Goal: Task Accomplishment & Management: Manage account settings

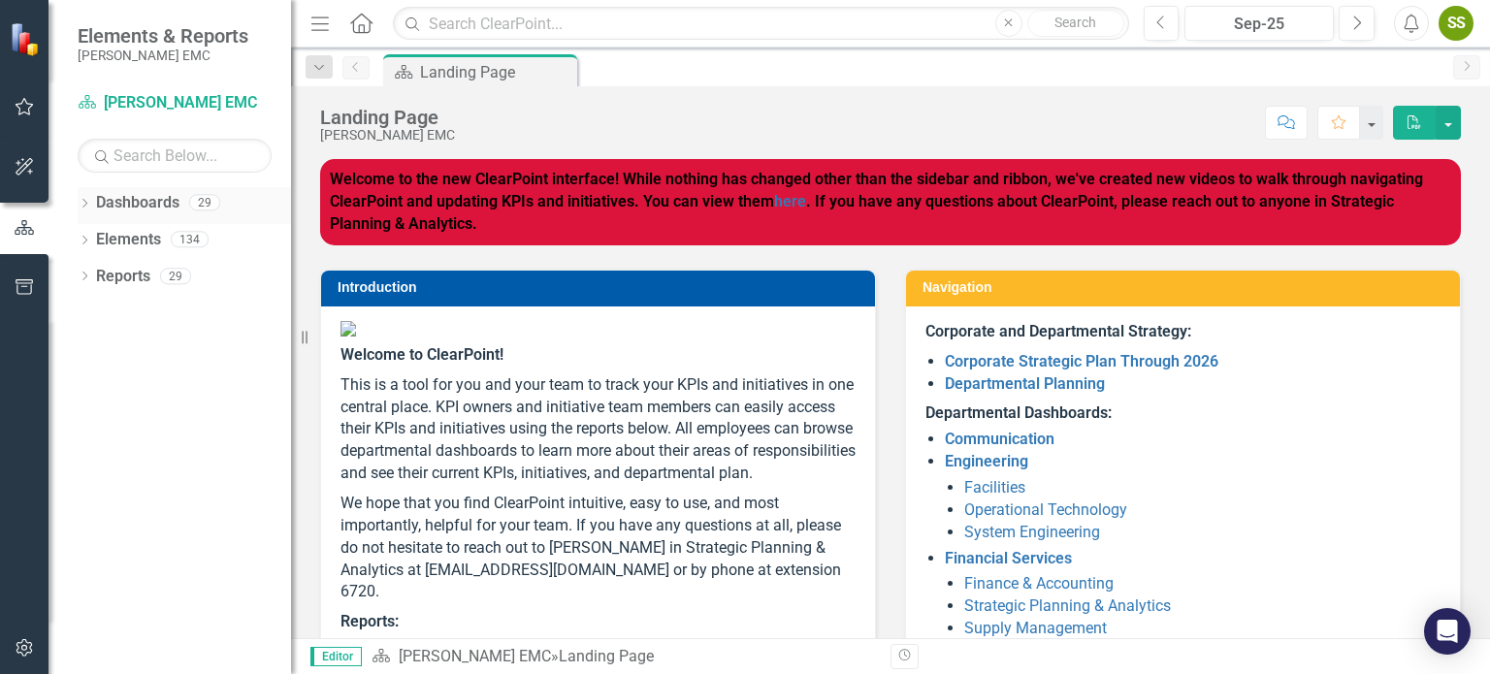
click at [89, 205] on icon "Dropdown" at bounding box center [85, 205] width 14 height 11
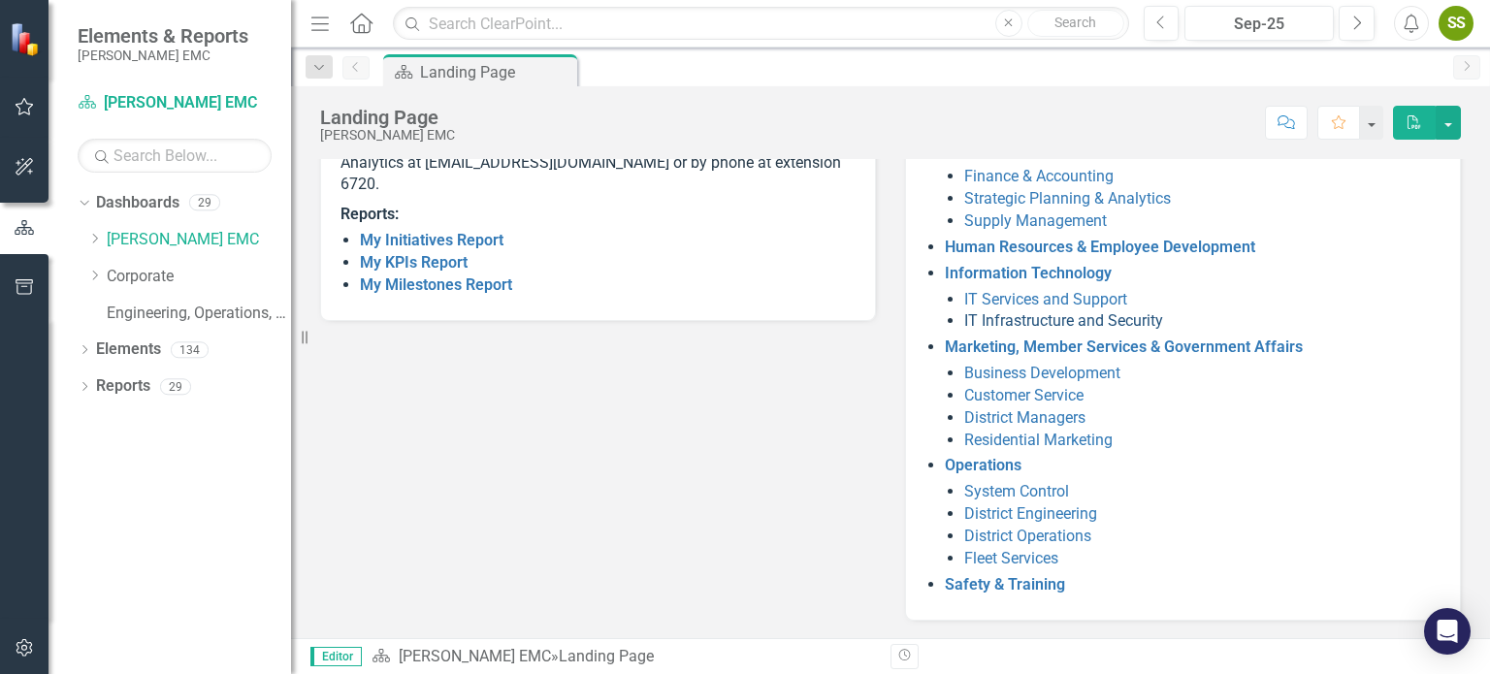
click at [748, 315] on link "IT Infrastructure and Security" at bounding box center [1063, 320] width 199 height 18
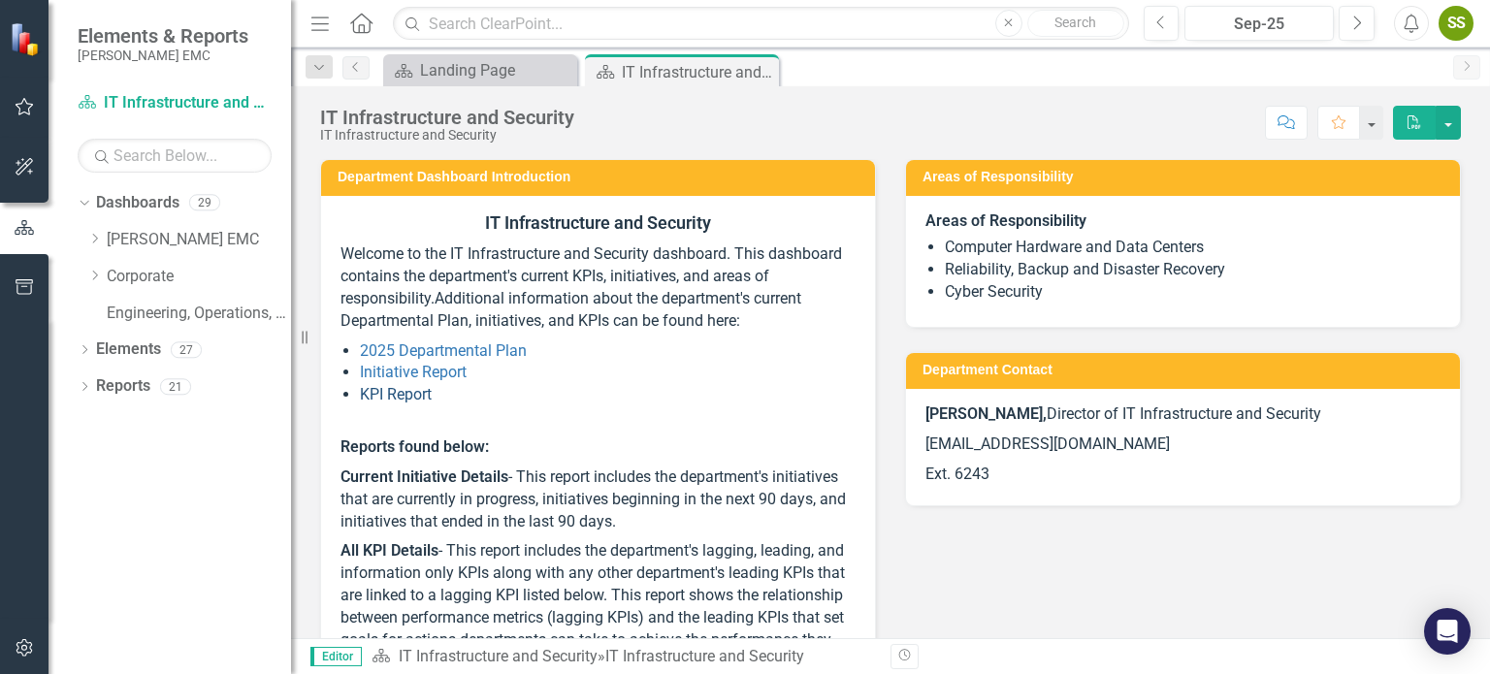
click at [391, 390] on link "KPI Report" at bounding box center [396, 394] width 72 height 18
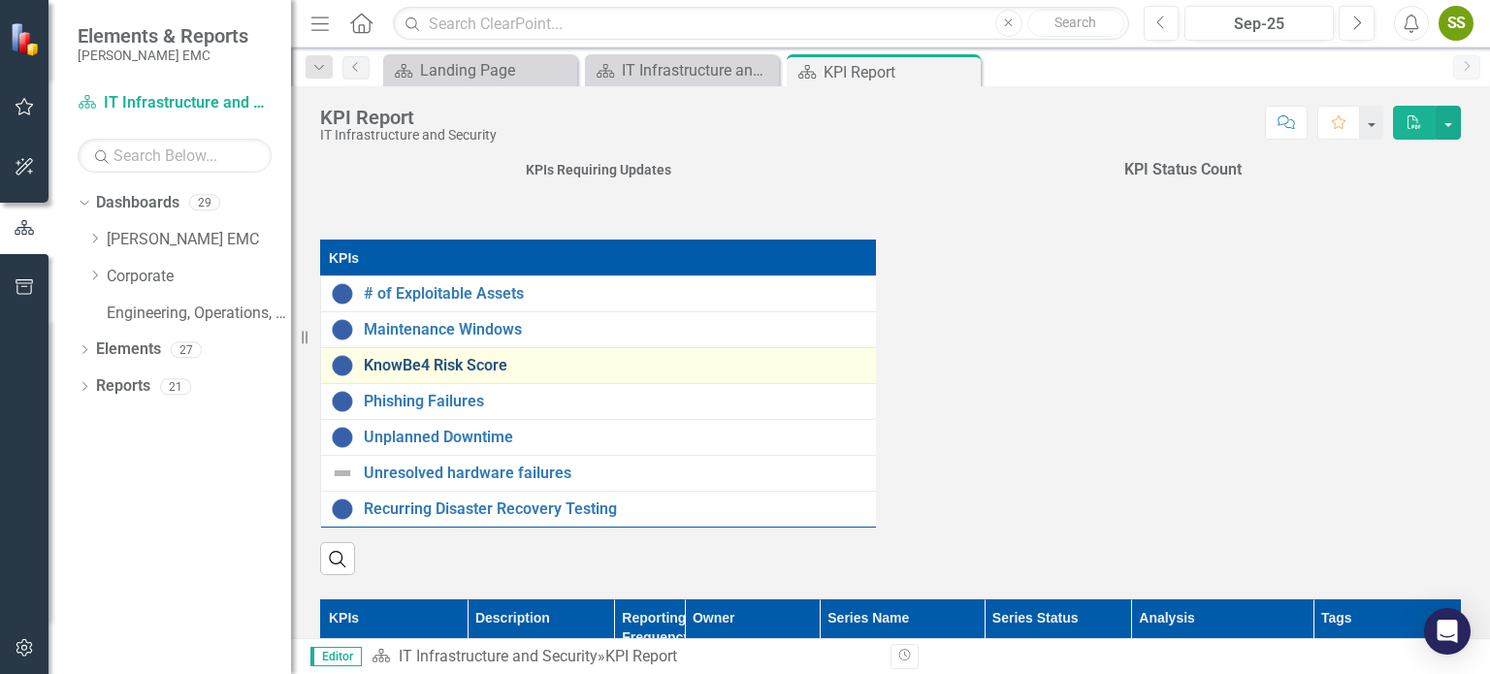
click at [660, 371] on link "KnowBe4 Risk Score" at bounding box center [620, 365] width 512 height 17
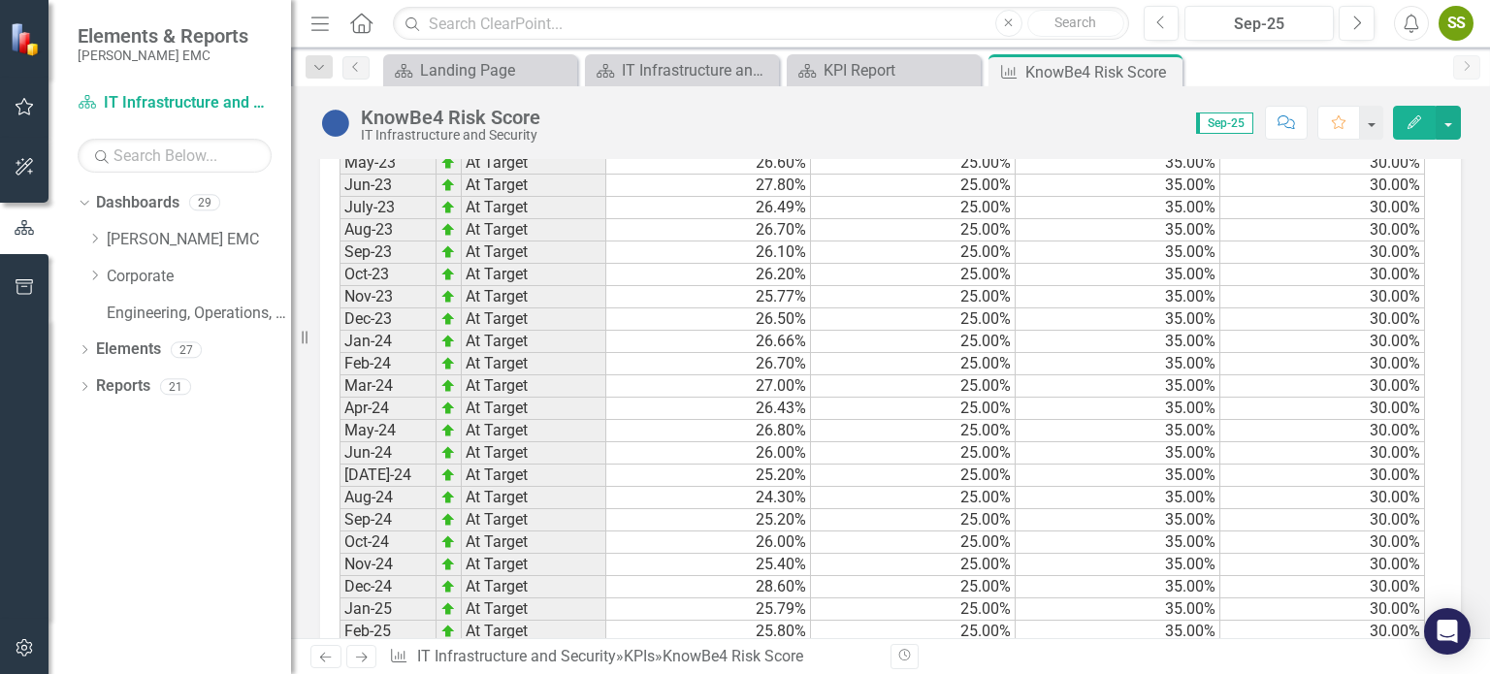
scroll to position [2033, 0]
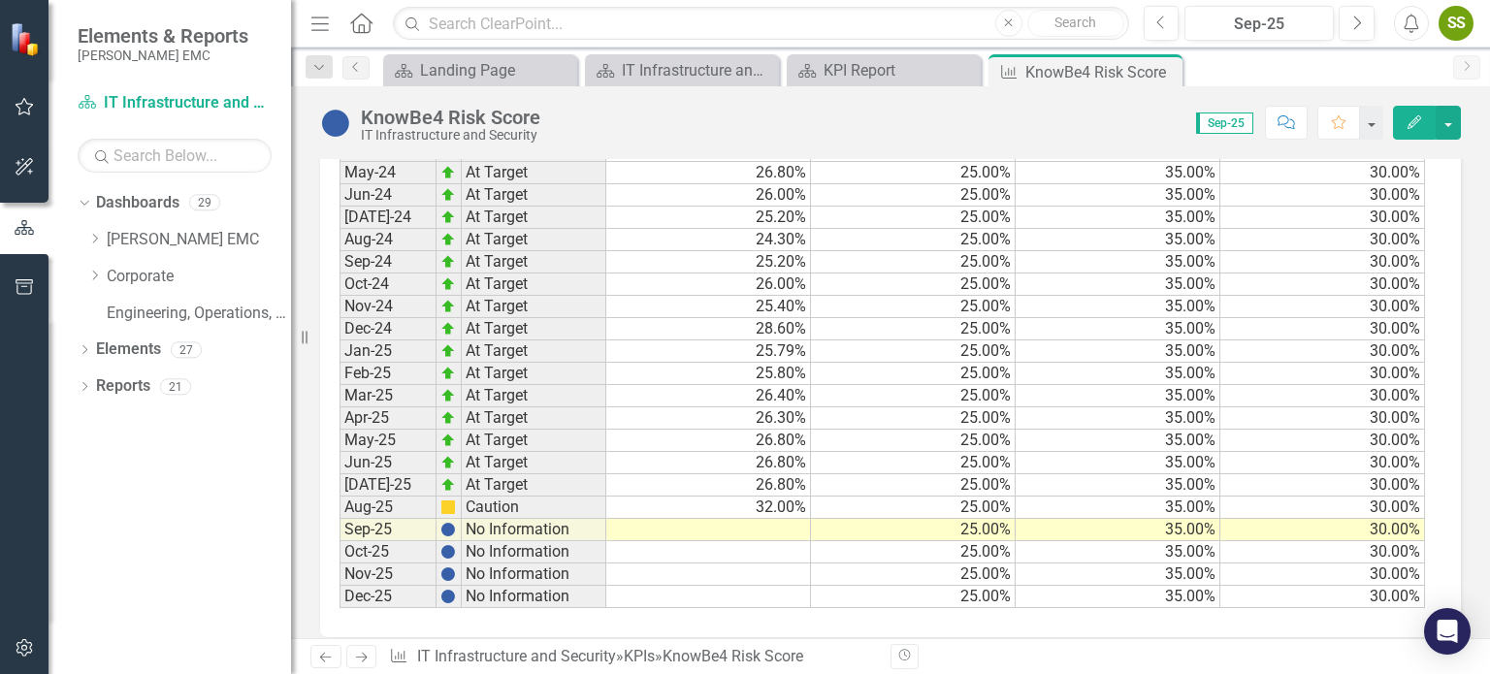
click at [748, 519] on td at bounding box center [708, 530] width 205 height 22
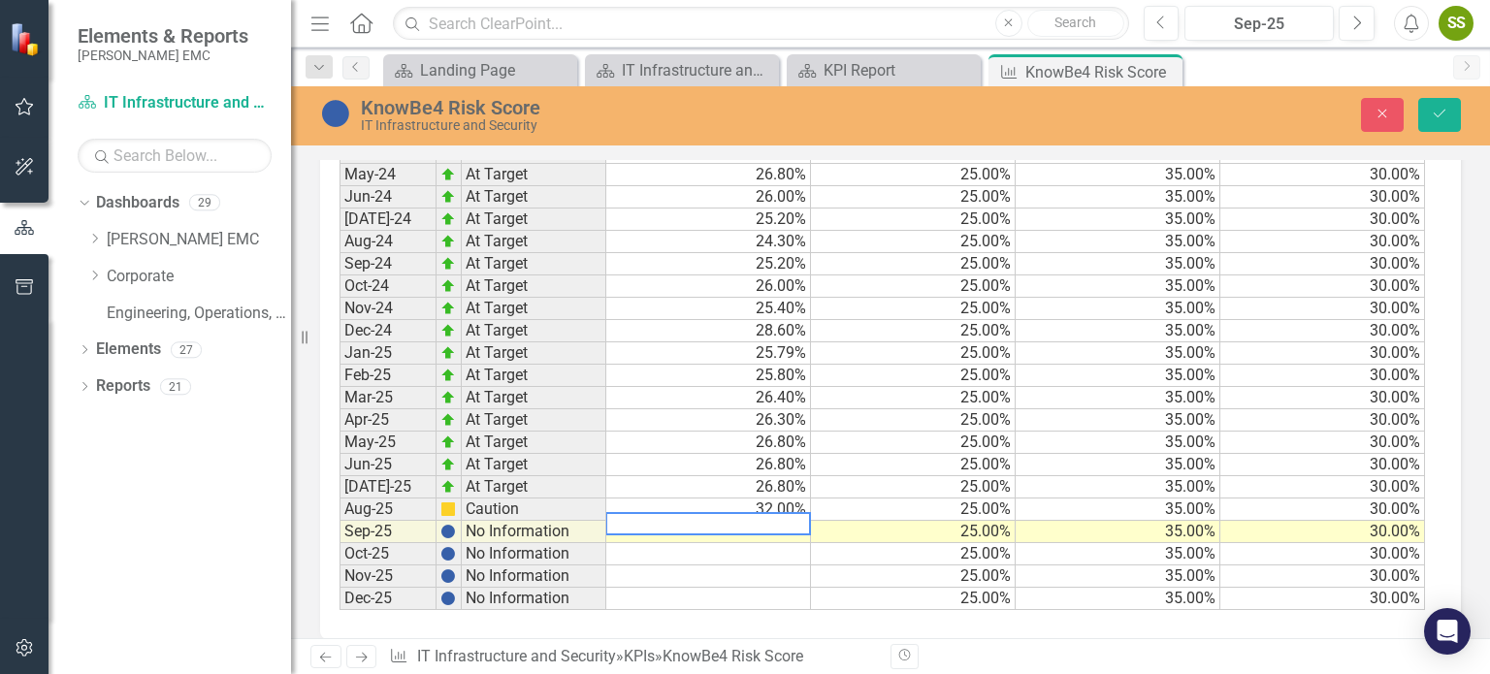
click at [733, 512] on textarea at bounding box center [708, 523] width 206 height 23
type textarea "31.2"
click at [748, 130] on button "Save" at bounding box center [1439, 115] width 43 height 34
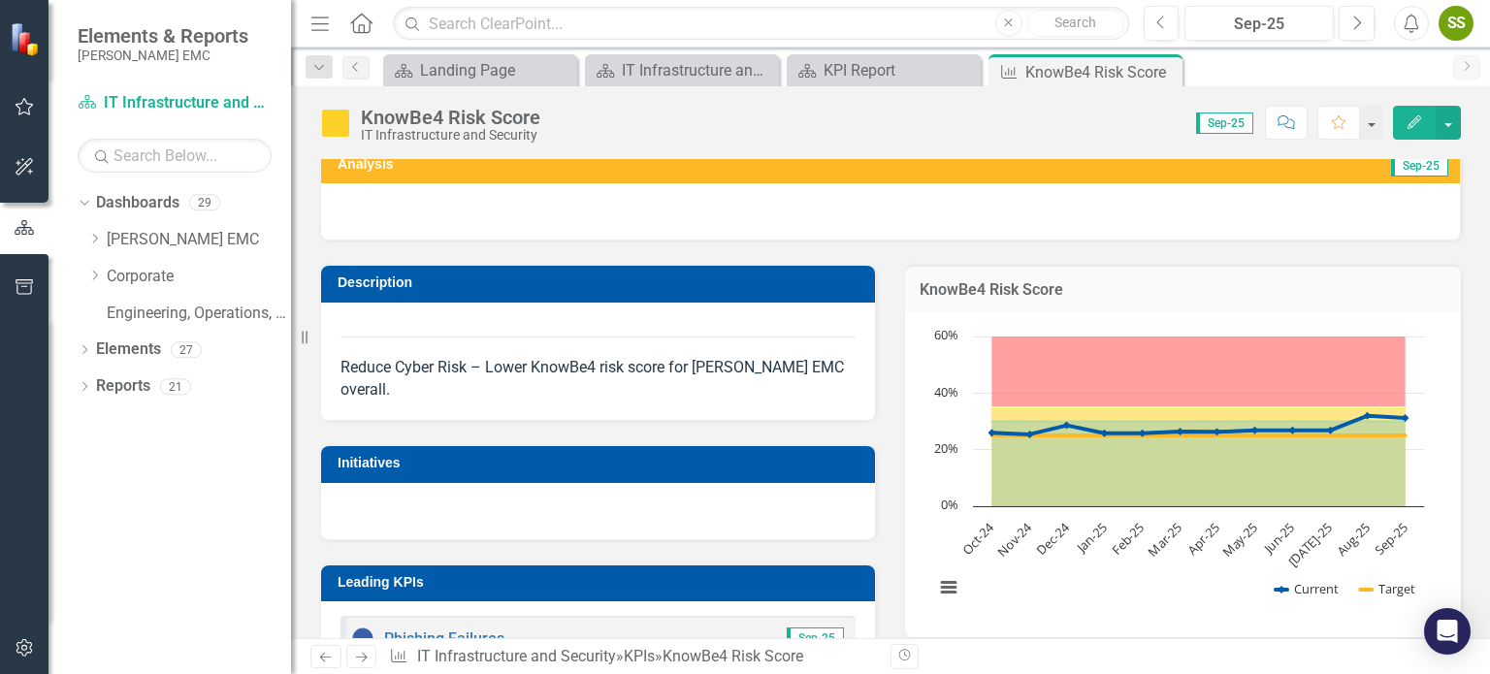
scroll to position [416, 0]
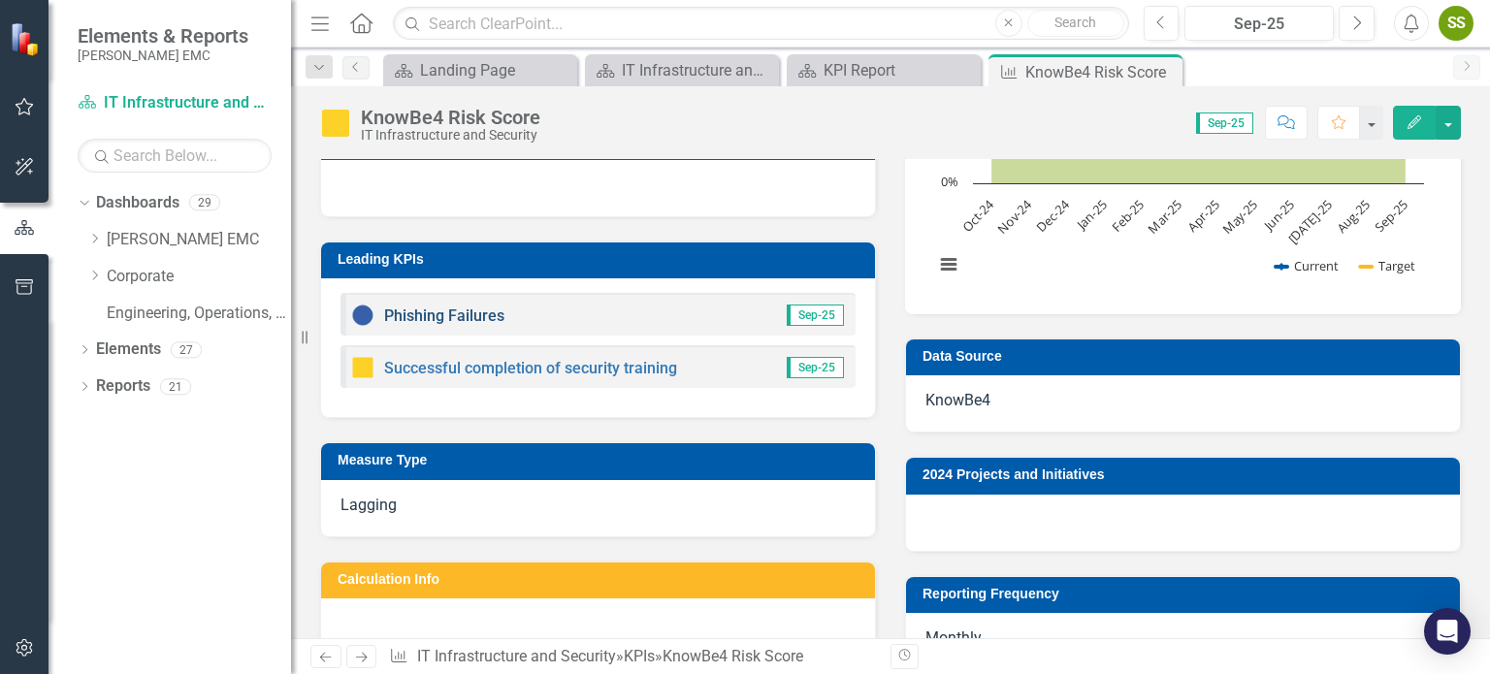
click at [493, 307] on link "Phishing Failures" at bounding box center [444, 316] width 120 height 18
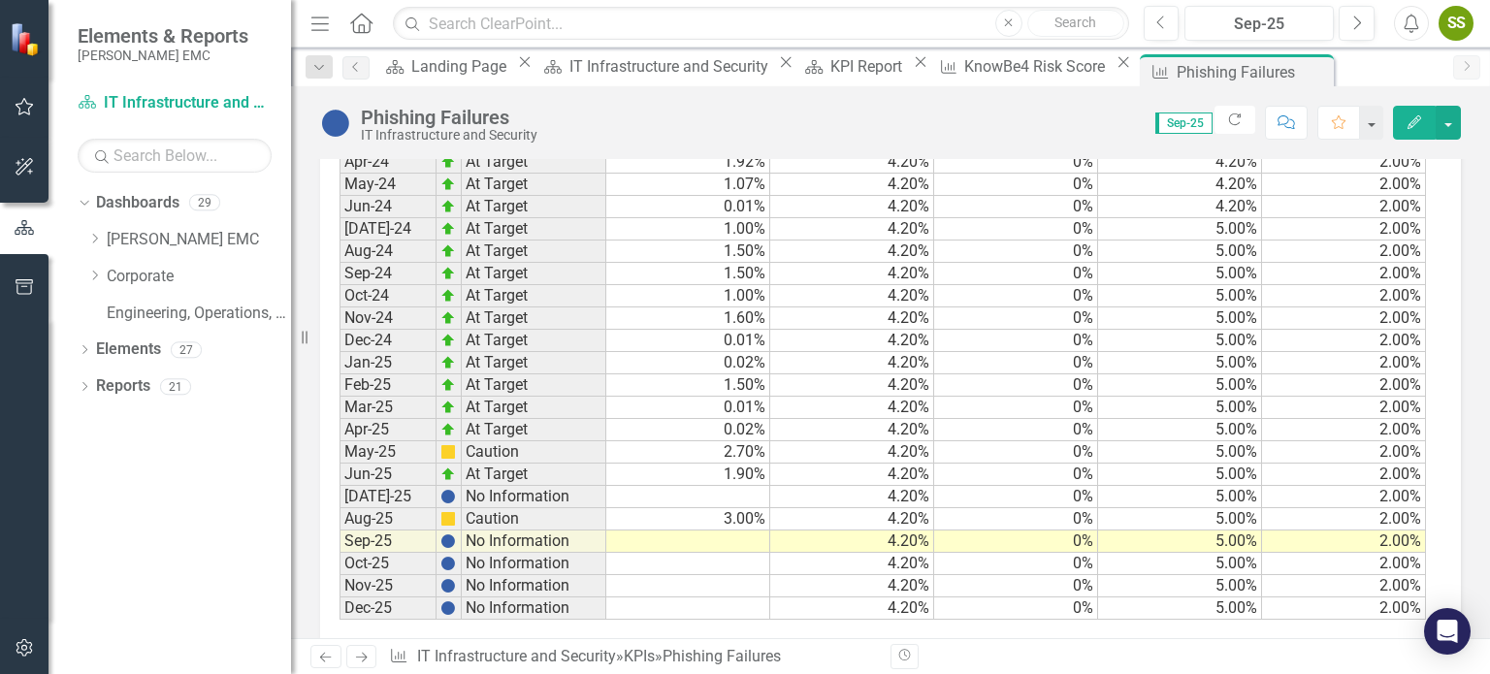
scroll to position [1823, 0]
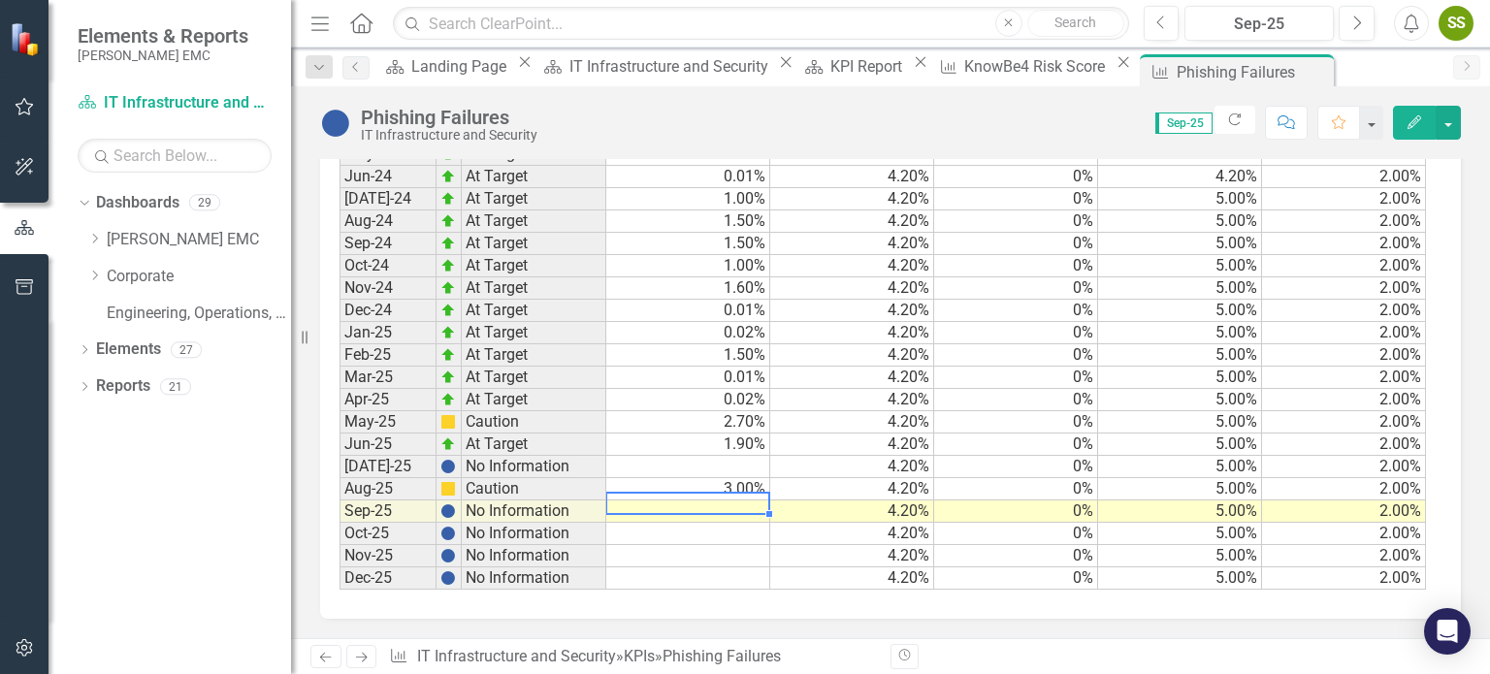
click at [728, 501] on td at bounding box center [688, 512] width 164 height 22
click at [748, 510] on td at bounding box center [688, 512] width 164 height 22
click at [748, 508] on td at bounding box center [688, 512] width 164 height 22
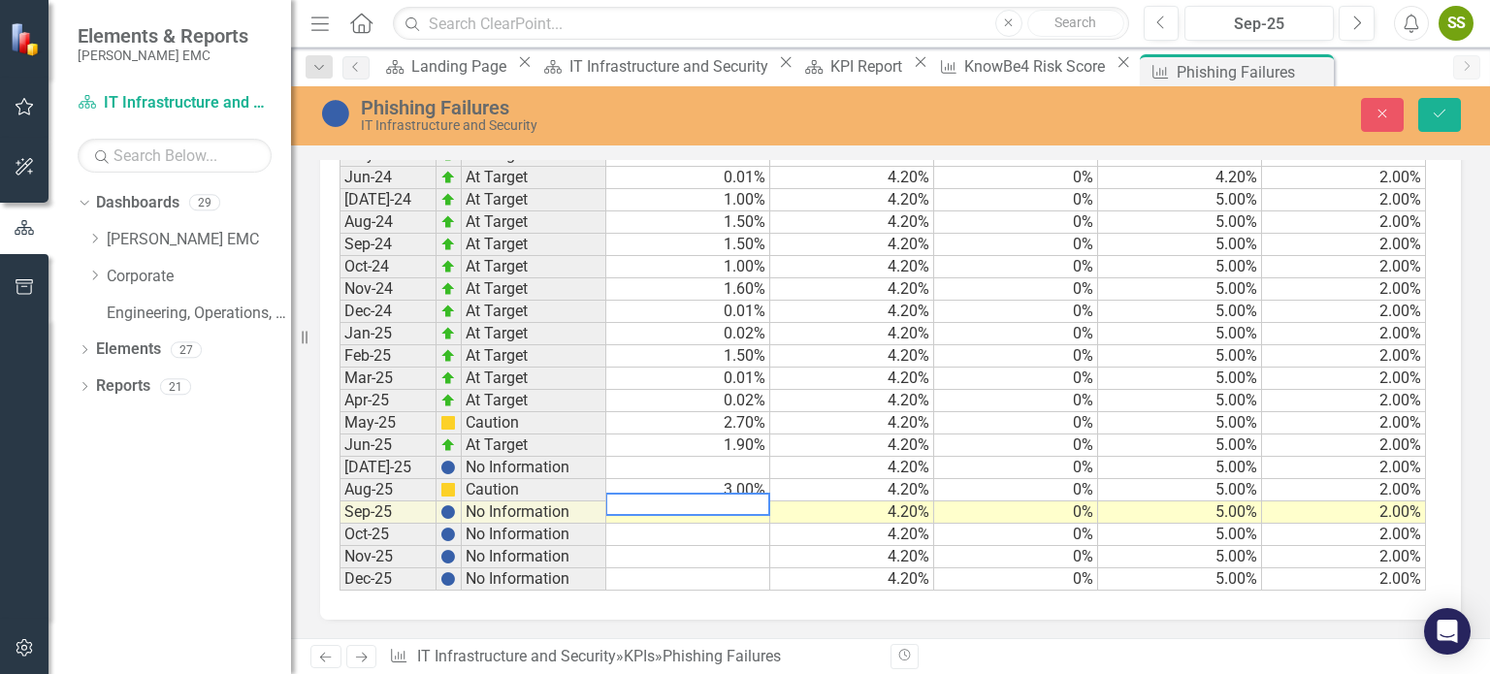
click at [748, 507] on textarea at bounding box center [687, 504] width 165 height 23
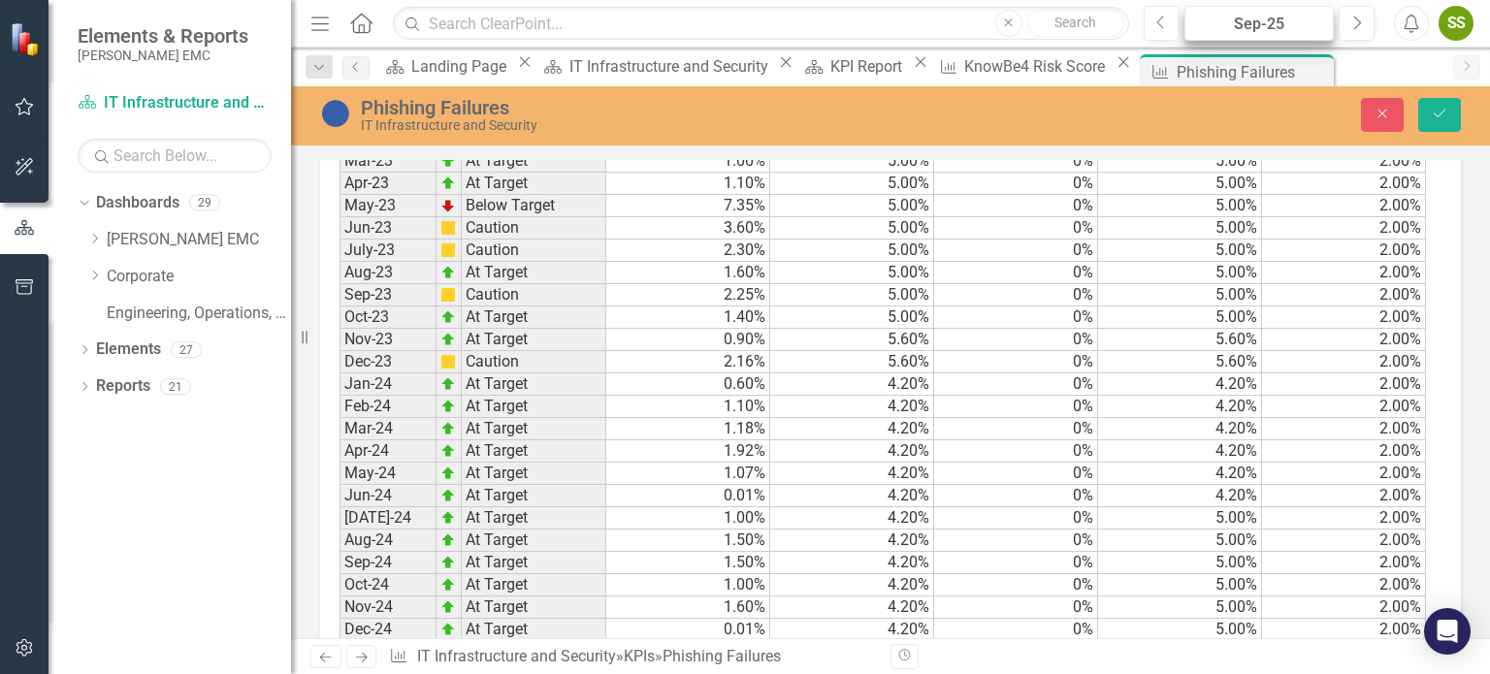
scroll to position [1499, 0]
type textarea ".019"
drag, startPoint x: 1449, startPoint y: 116, endPoint x: 1416, endPoint y: 115, distance: 33.0
click at [748, 117] on button "Save" at bounding box center [1439, 115] width 43 height 34
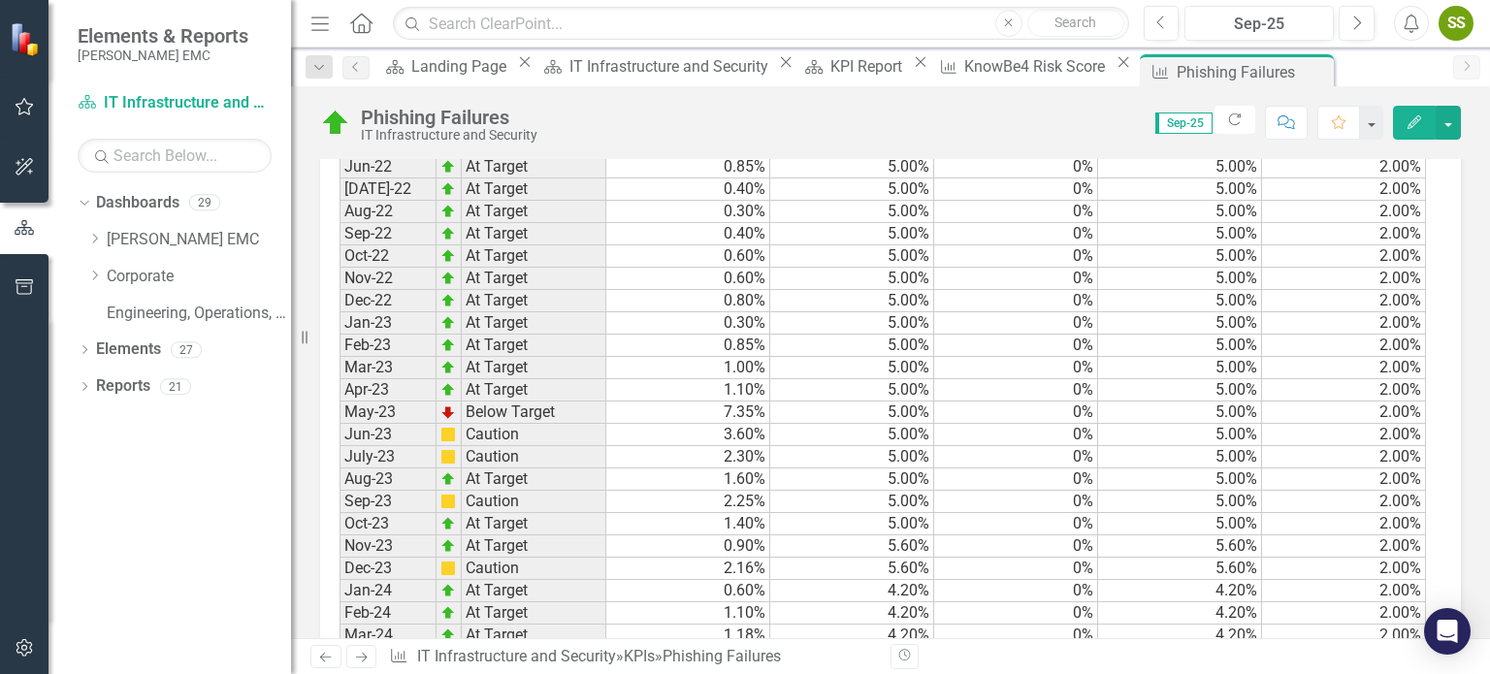
scroll to position [1823, 0]
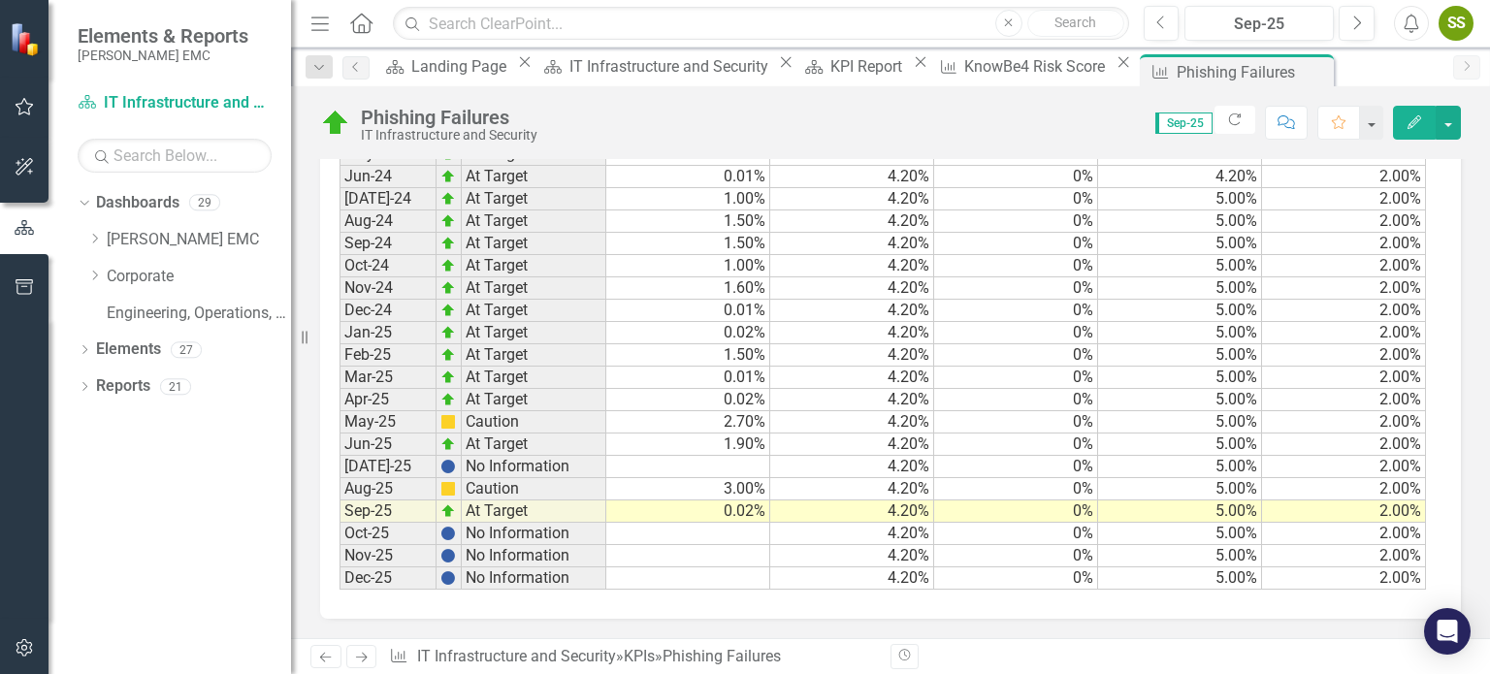
click at [706, 458] on td at bounding box center [688, 467] width 164 height 22
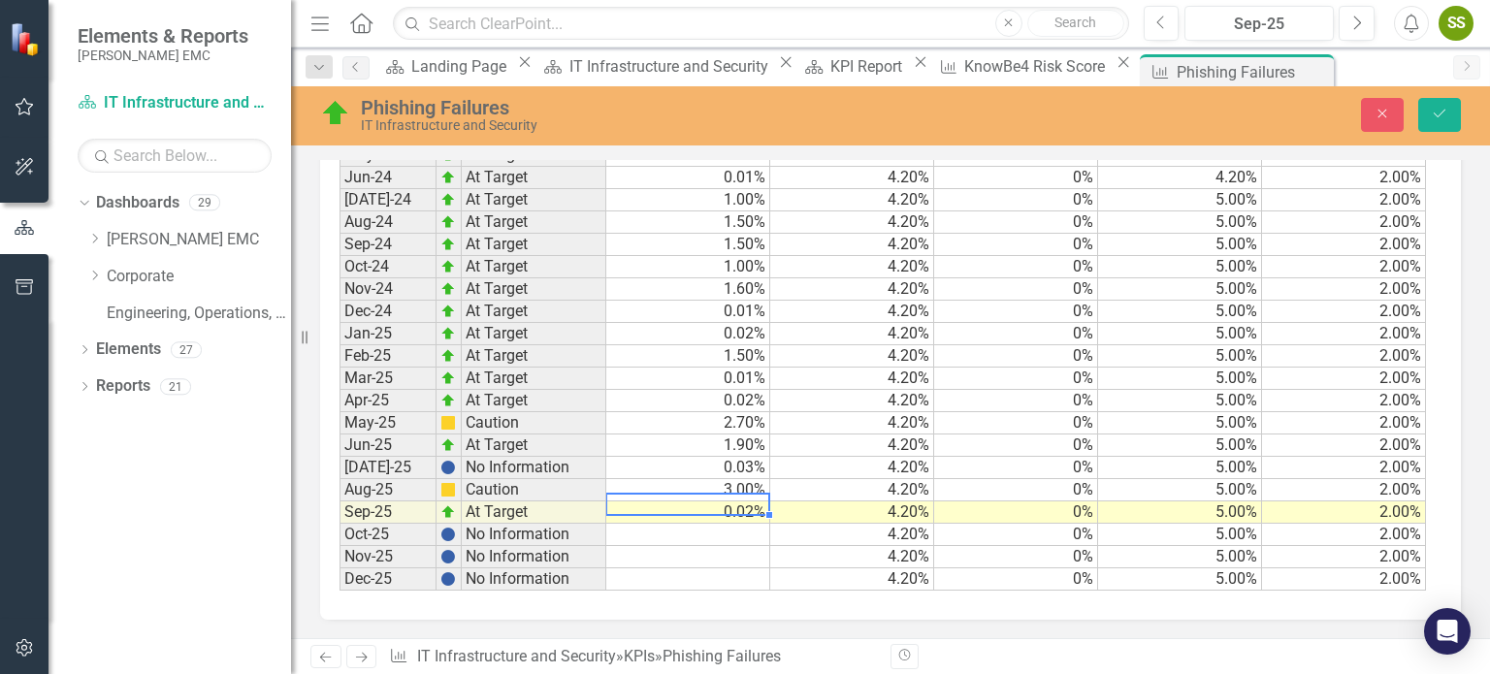
click at [732, 508] on td "0.02%" at bounding box center [688, 512] width 164 height 22
click at [742, 457] on td "0.03%" at bounding box center [688, 468] width 164 height 22
click at [712, 510] on td "0.02%" at bounding box center [688, 512] width 164 height 22
click at [719, 507] on td at bounding box center [688, 512] width 164 height 22
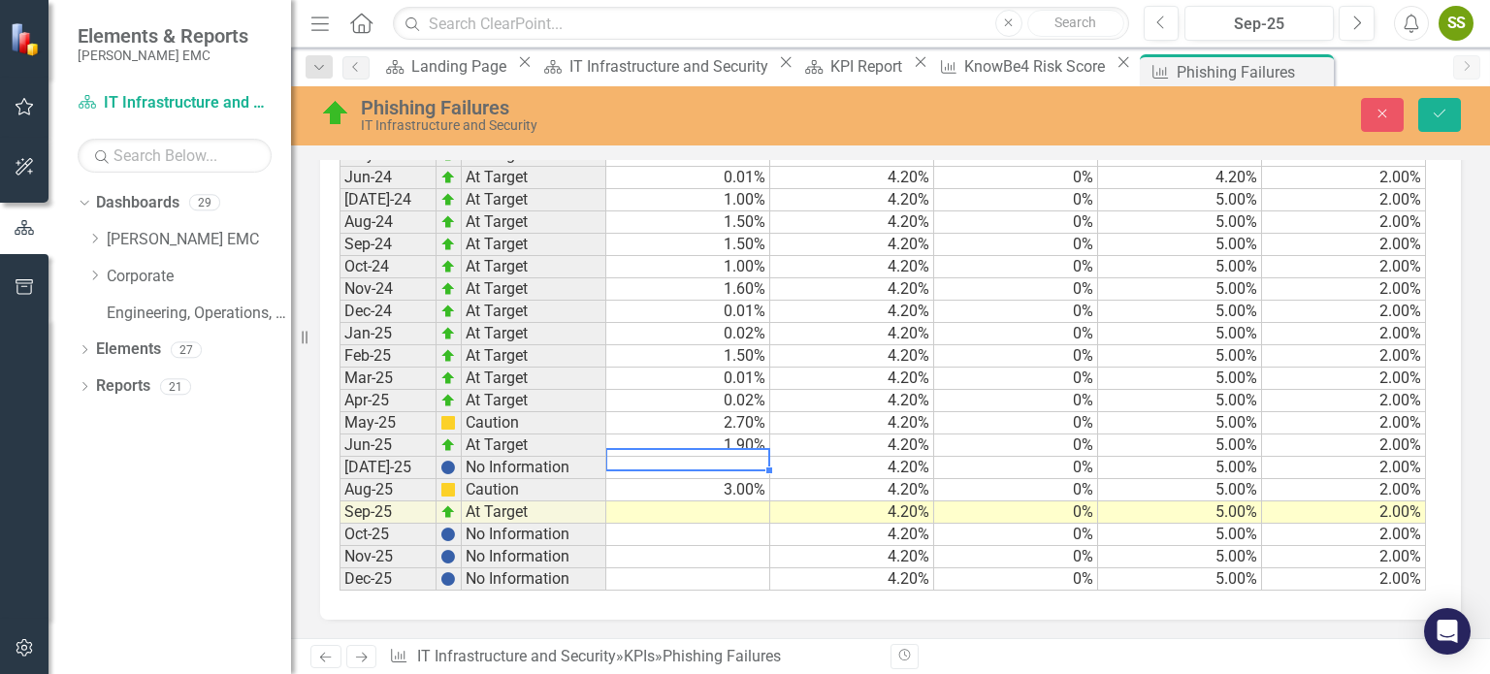
click at [683, 457] on td at bounding box center [688, 468] width 164 height 22
click at [721, 505] on td at bounding box center [688, 512] width 164 height 22
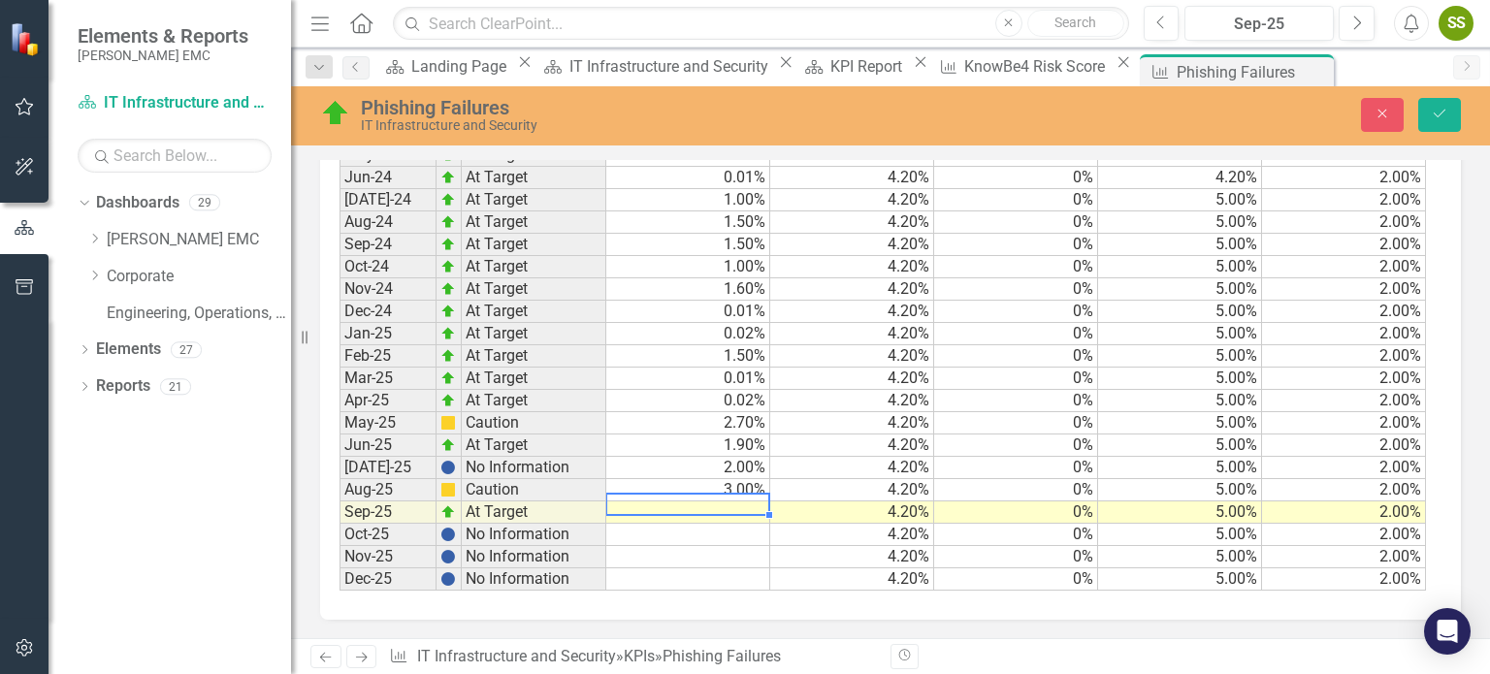
click at [721, 505] on td at bounding box center [688, 512] width 164 height 22
type textarea "2"
click at [748, 549] on td "4.20%" at bounding box center [852, 557] width 164 height 22
click at [748, 93] on div "Phishing Failures IT Infrastructure and Security Close Save" at bounding box center [890, 115] width 1199 height 59
click at [748, 110] on icon "Save" at bounding box center [1439, 114] width 17 height 14
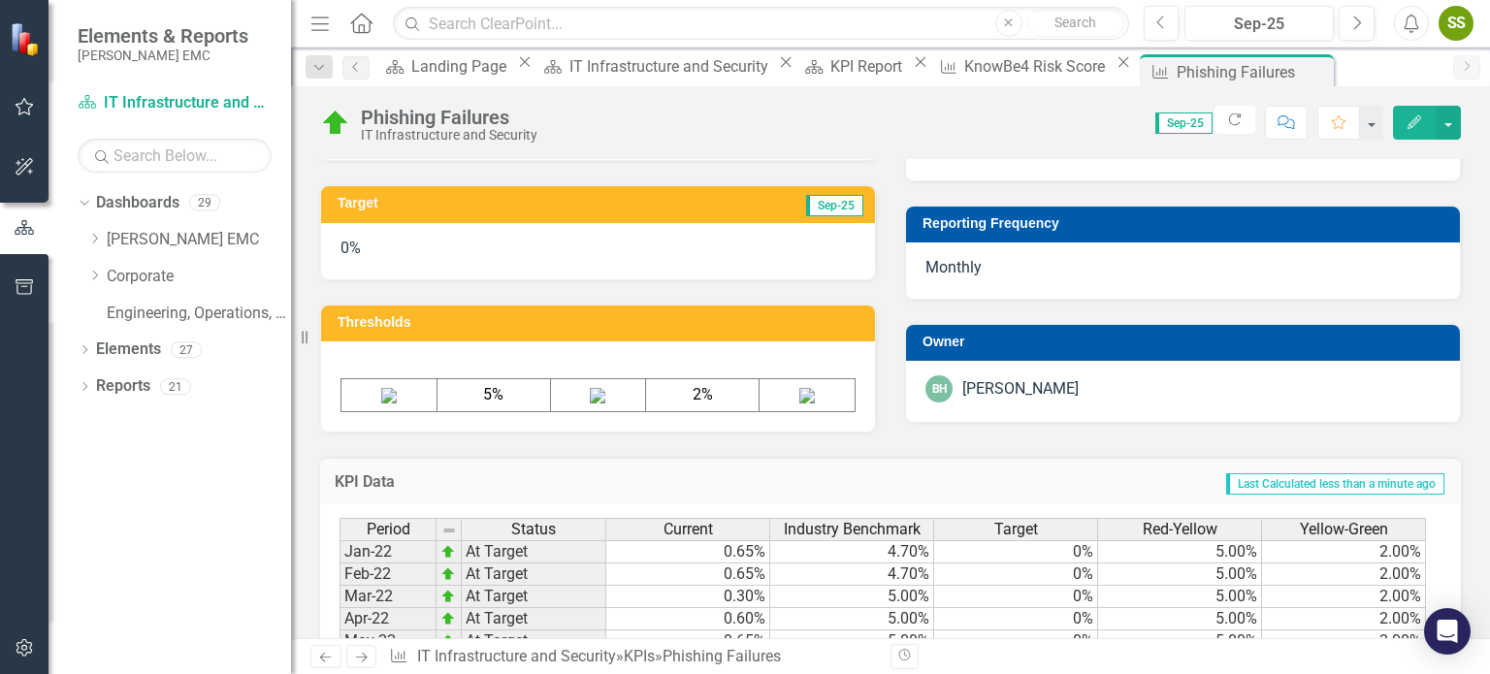
scroll to position [970, 0]
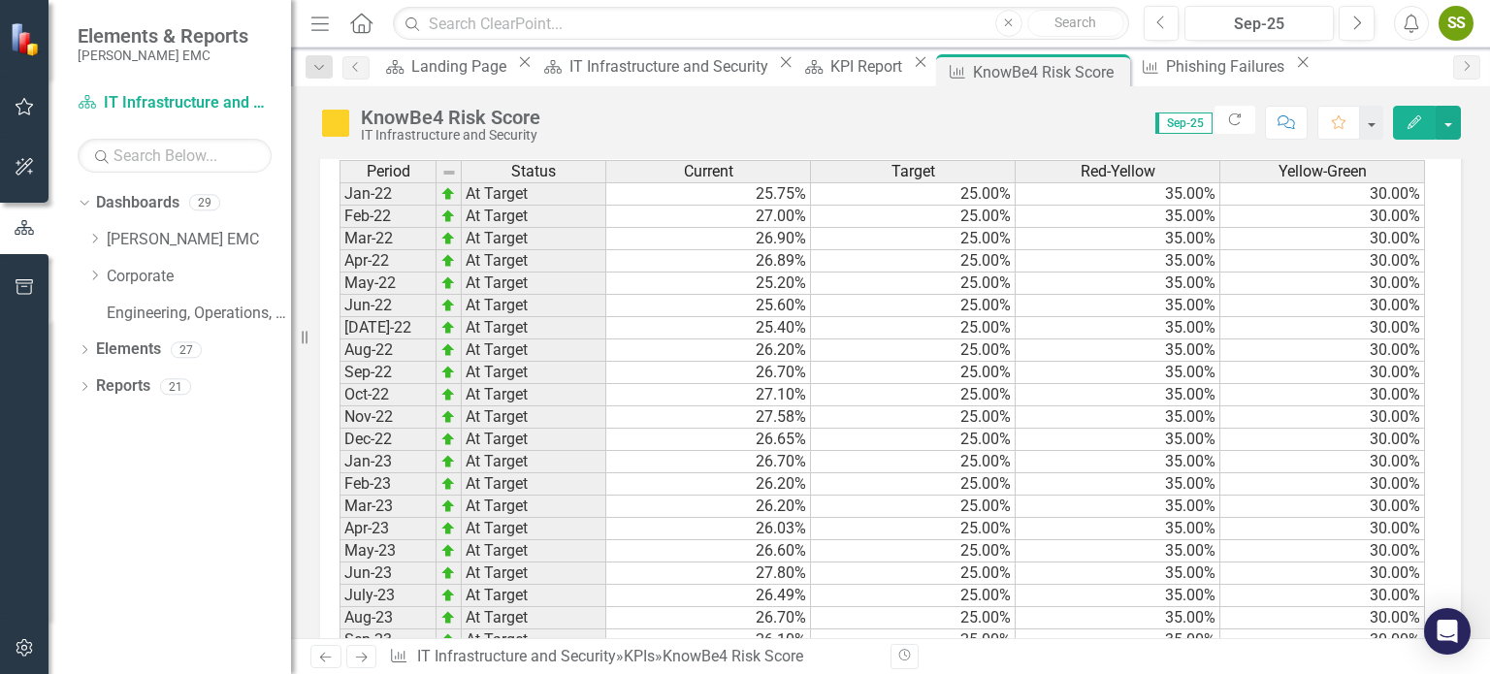
scroll to position [2033, 0]
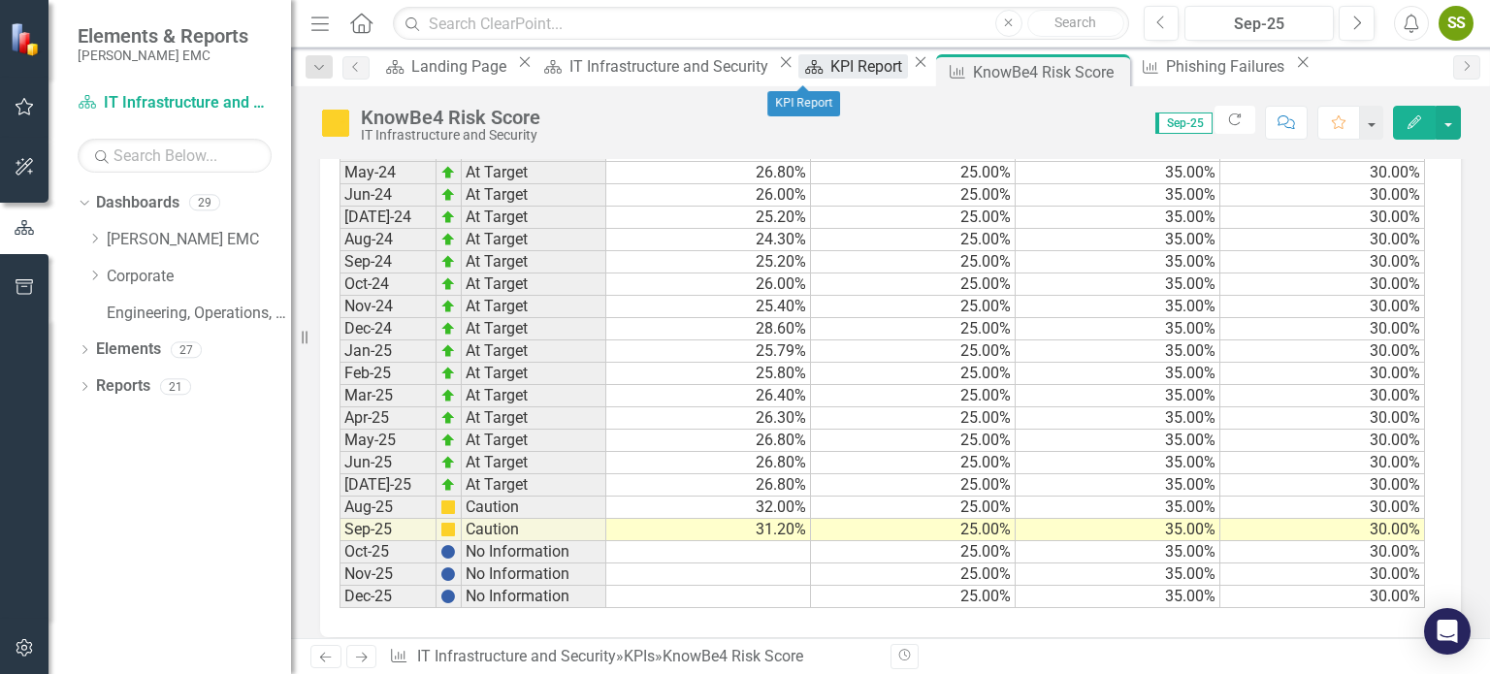
click at [748, 79] on div "KPI Report" at bounding box center [869, 66] width 78 height 24
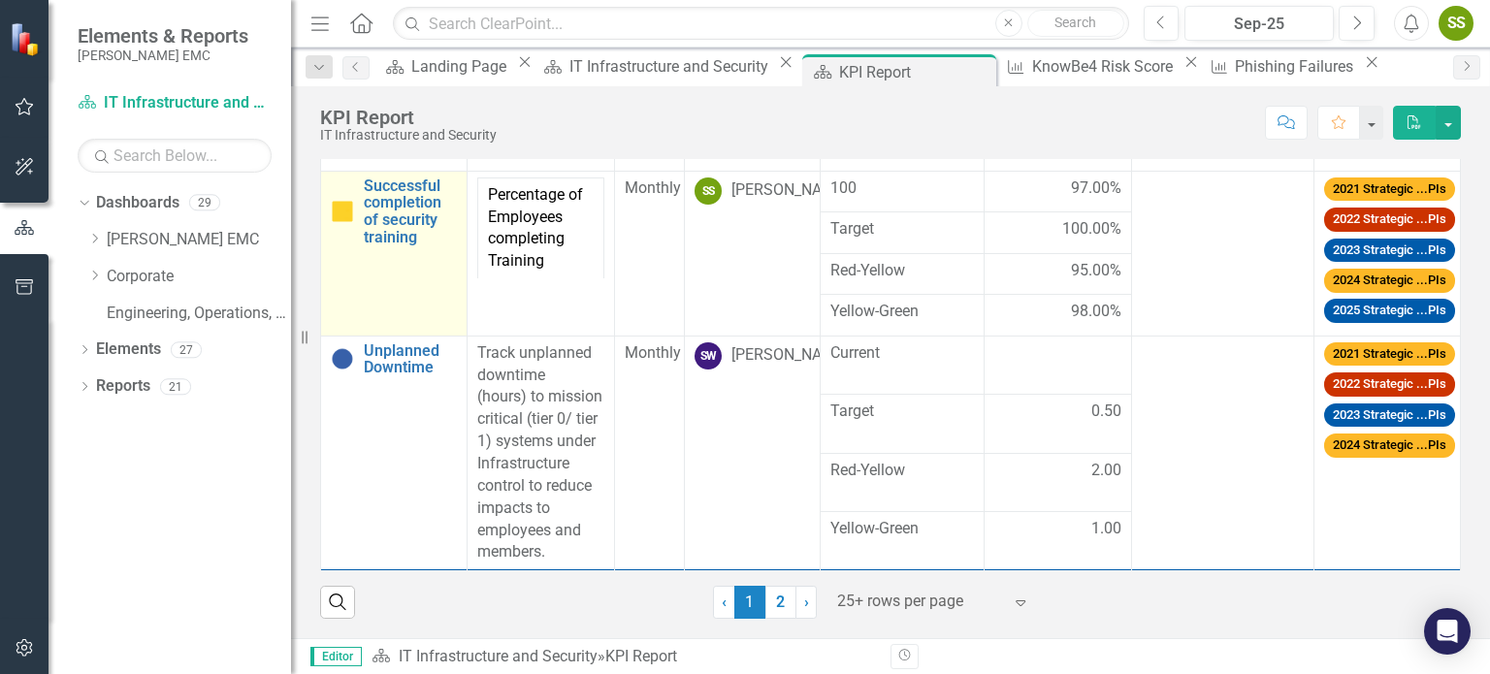
scroll to position [473, 0]
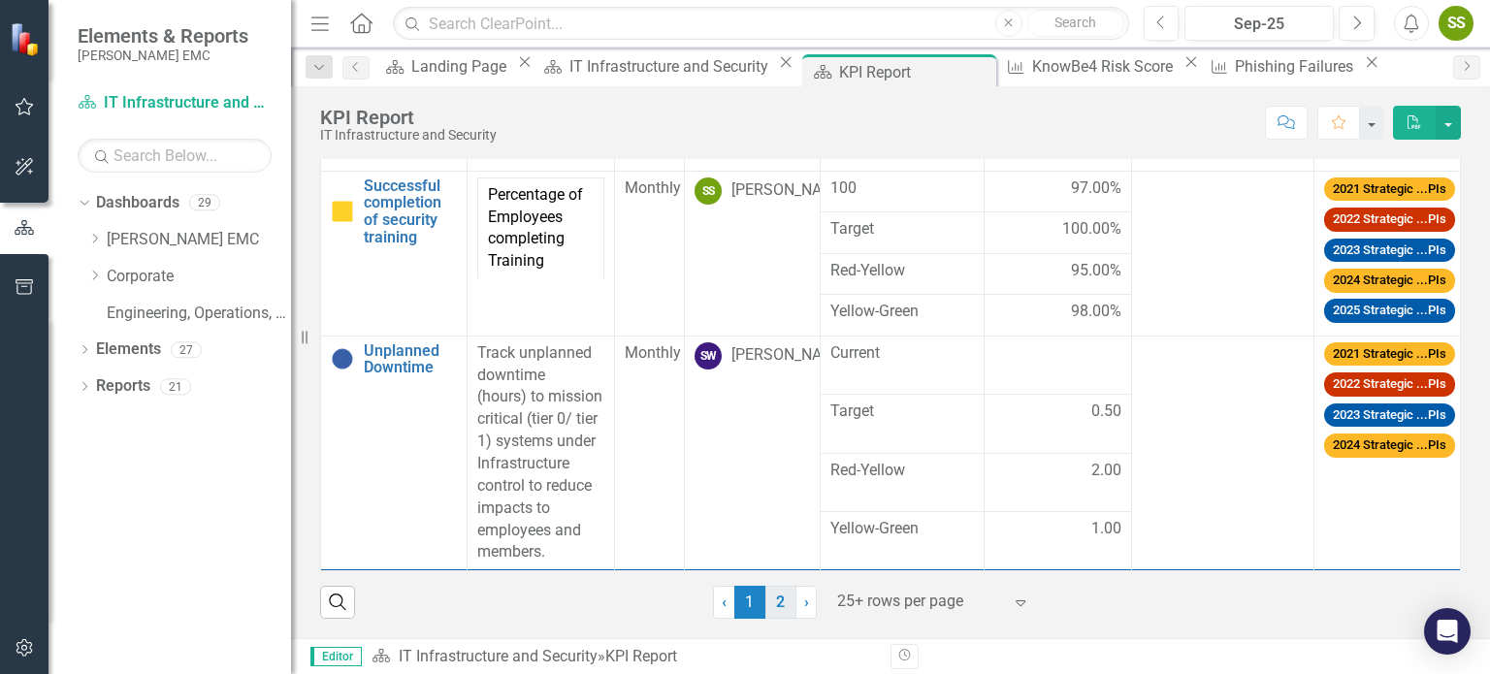
click at [748, 549] on link "2" at bounding box center [780, 602] width 31 height 33
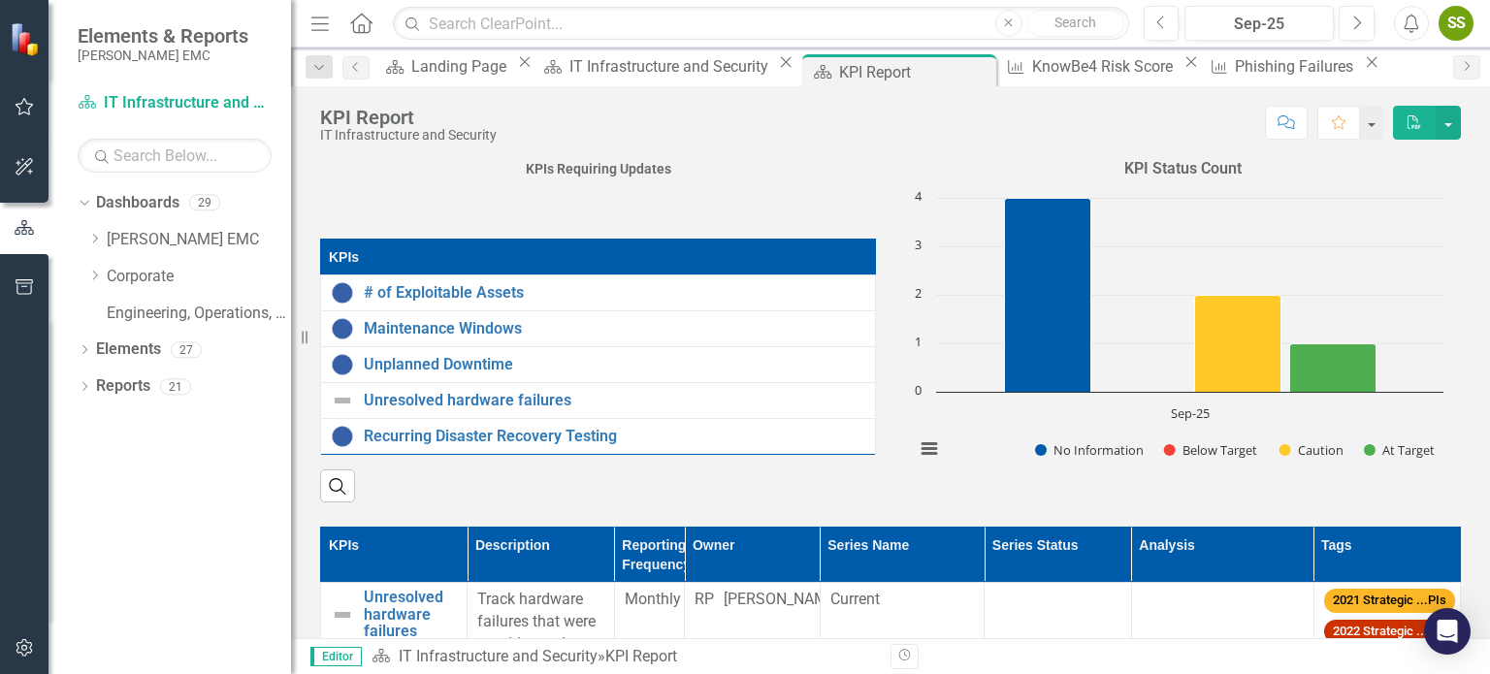
scroll to position [0, 0]
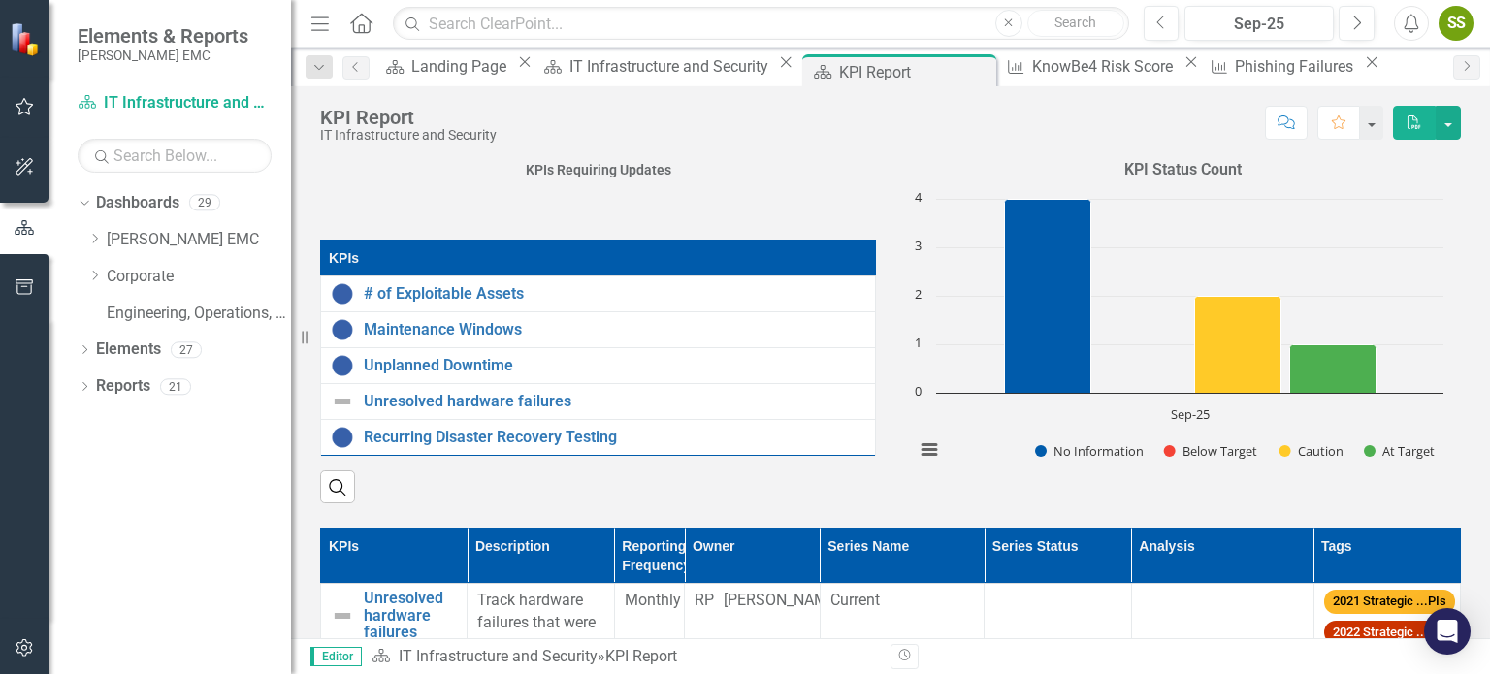
click at [648, 164] on strong "KPIs Requiring Updates" at bounding box center [599, 170] width 146 height 16
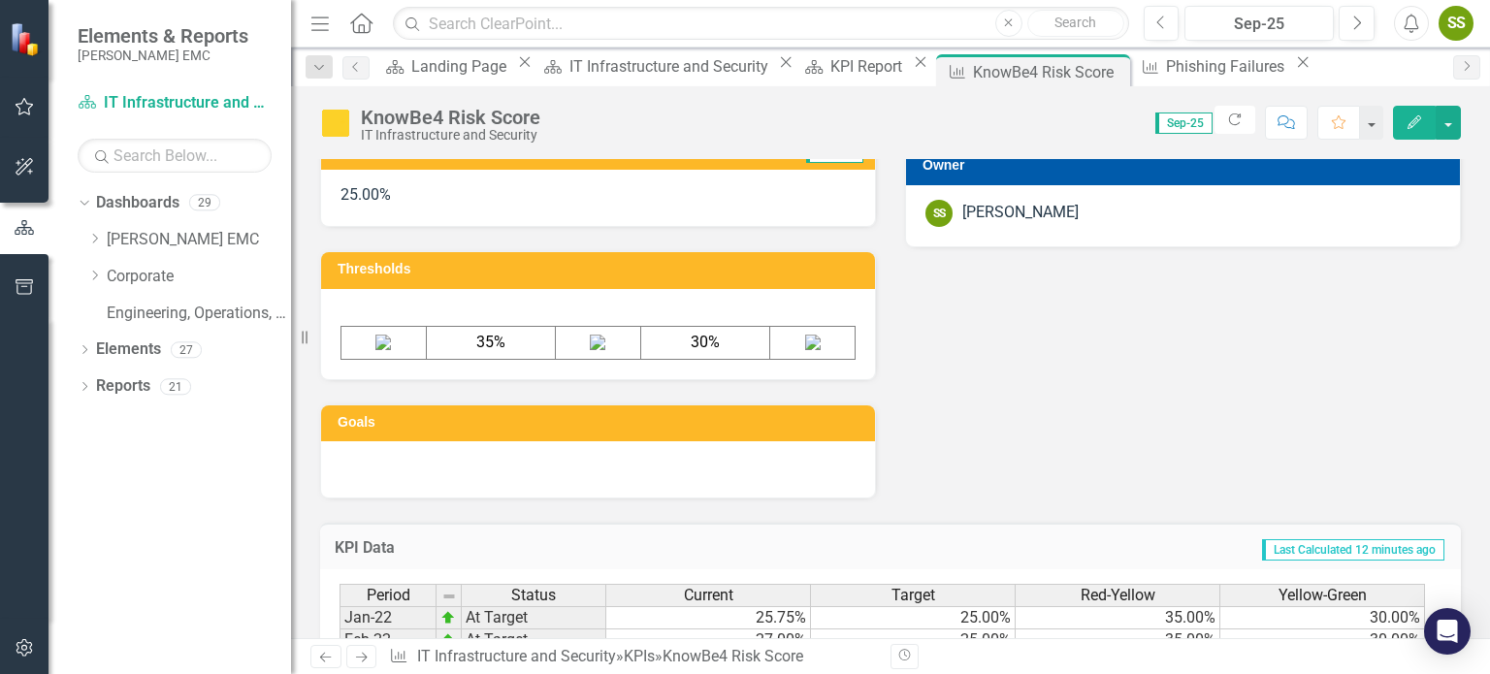
scroll to position [970, 0]
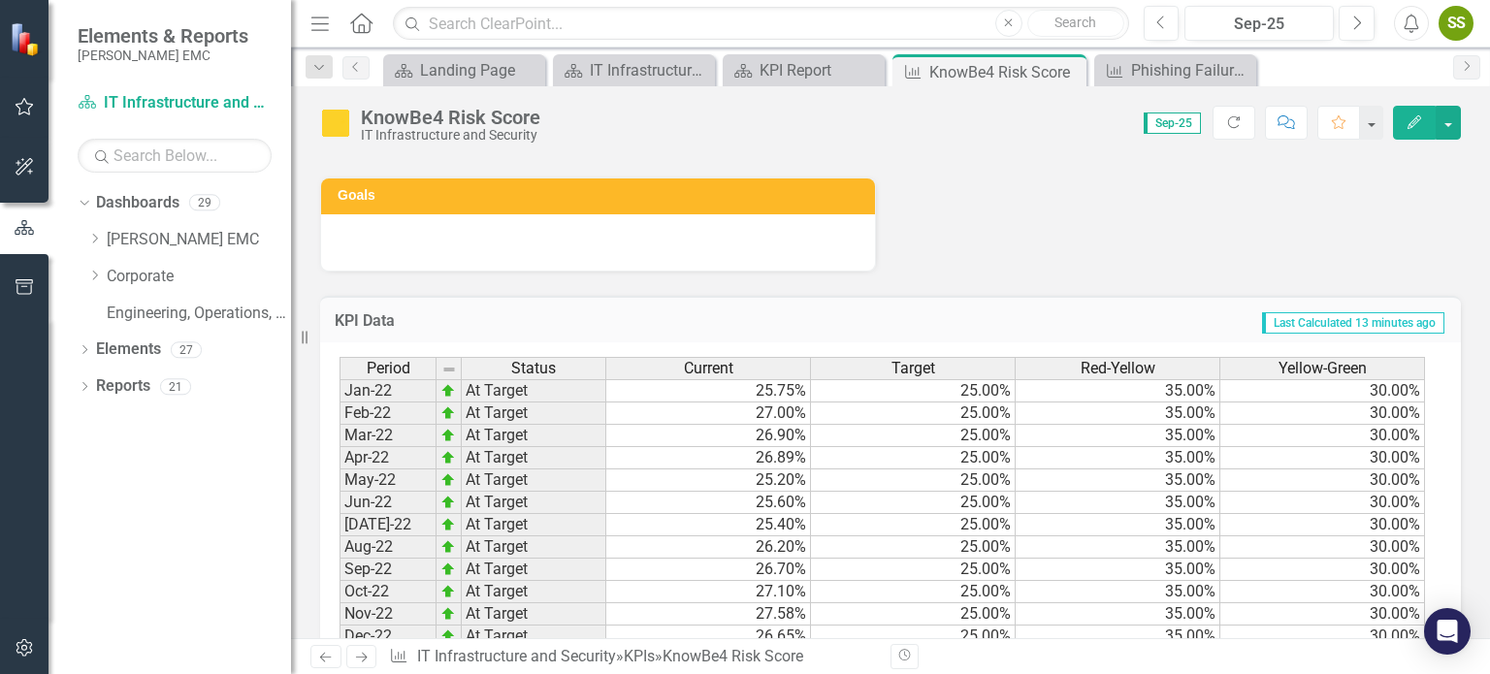
scroll to position [646, 0]
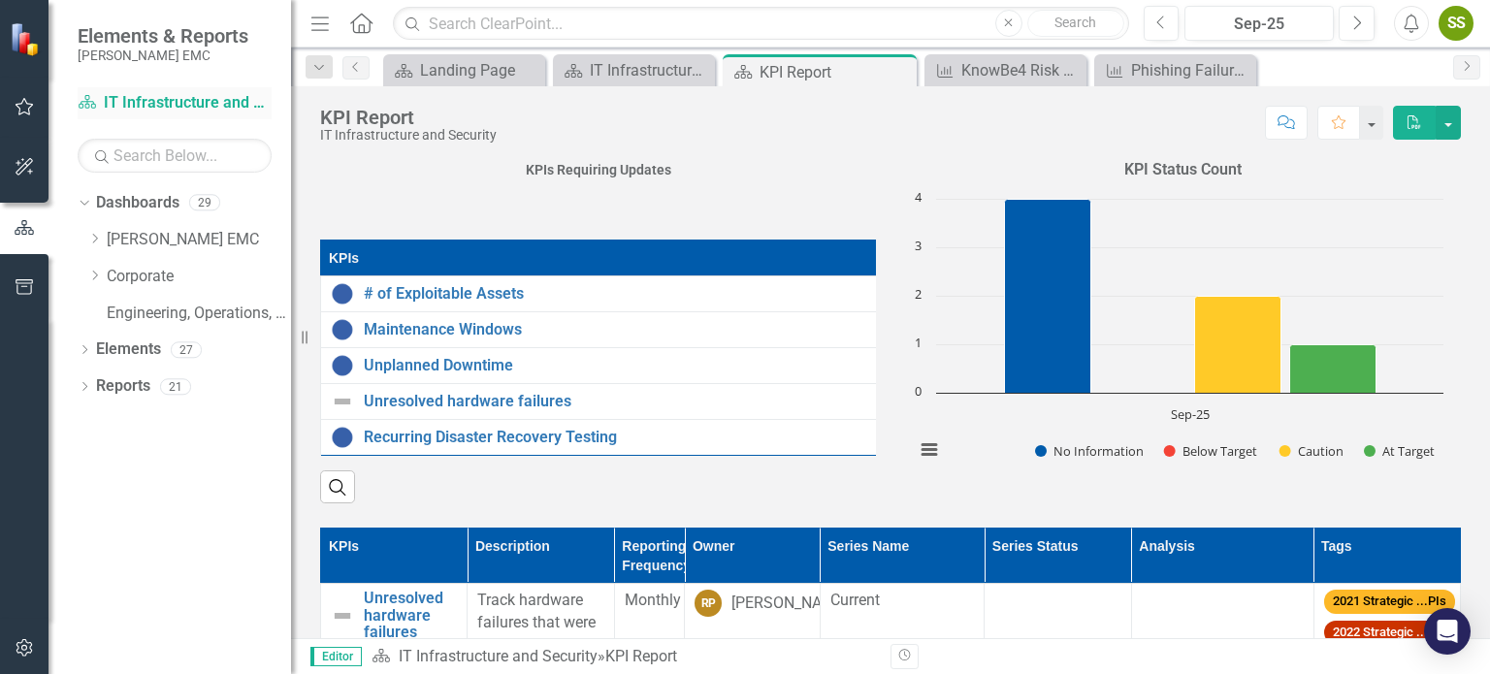
click at [136, 104] on link "Dashboard IT Infrastructure and Security" at bounding box center [175, 103] width 194 height 22
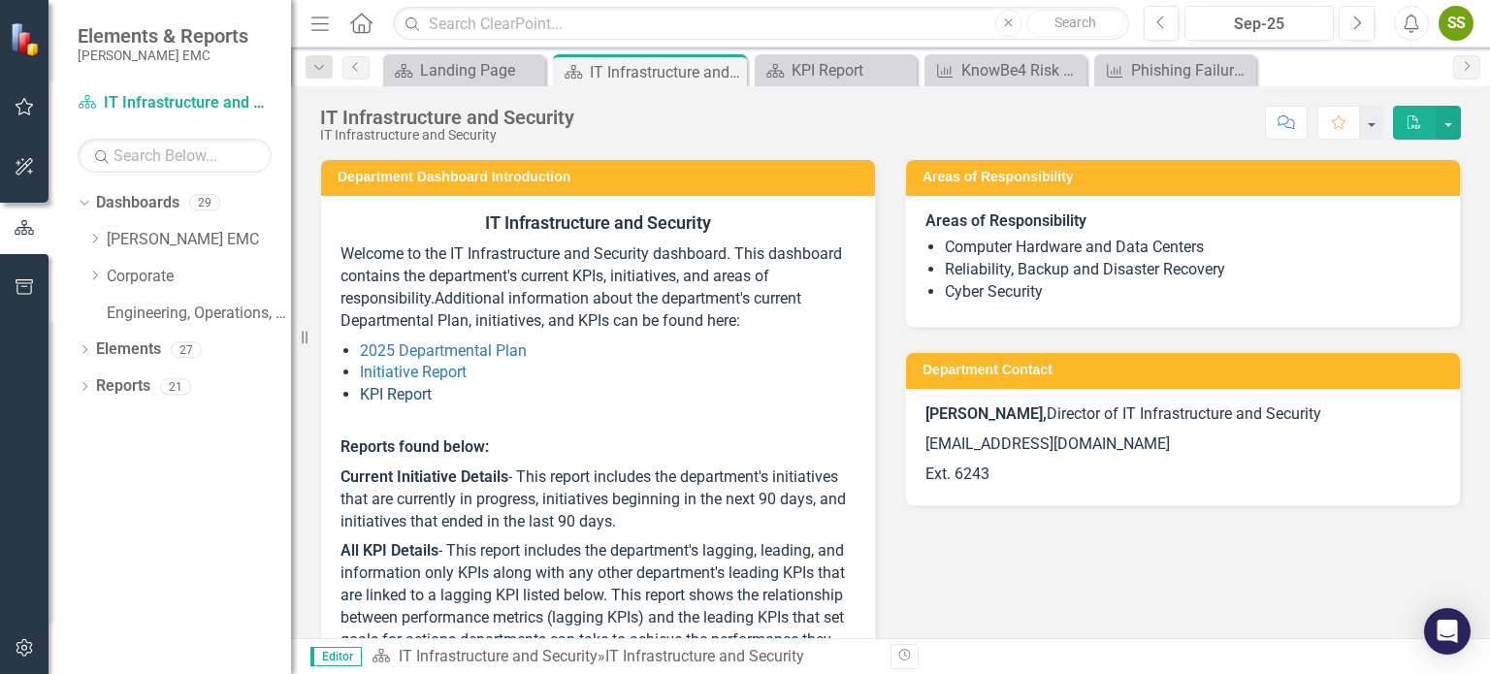
click at [425, 404] on link "KPI Report" at bounding box center [396, 394] width 72 height 18
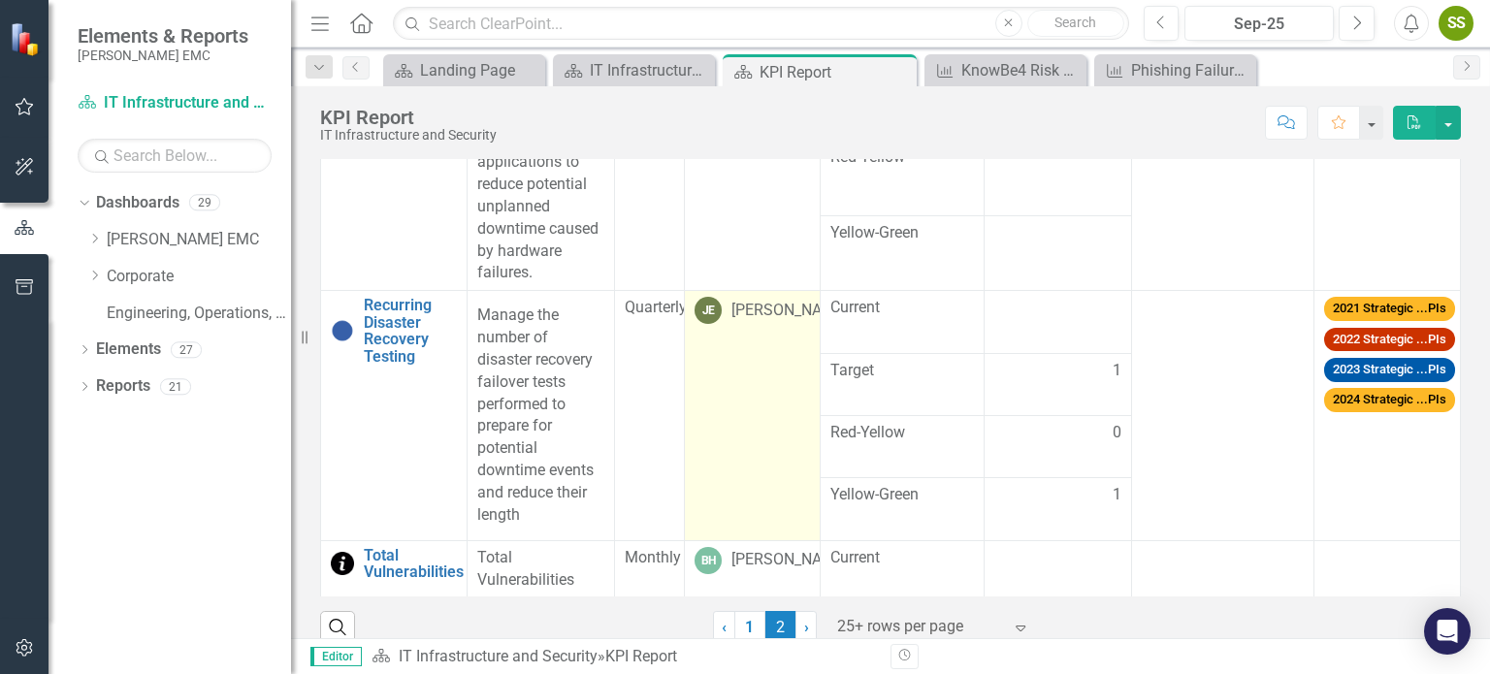
scroll to position [473, 0]
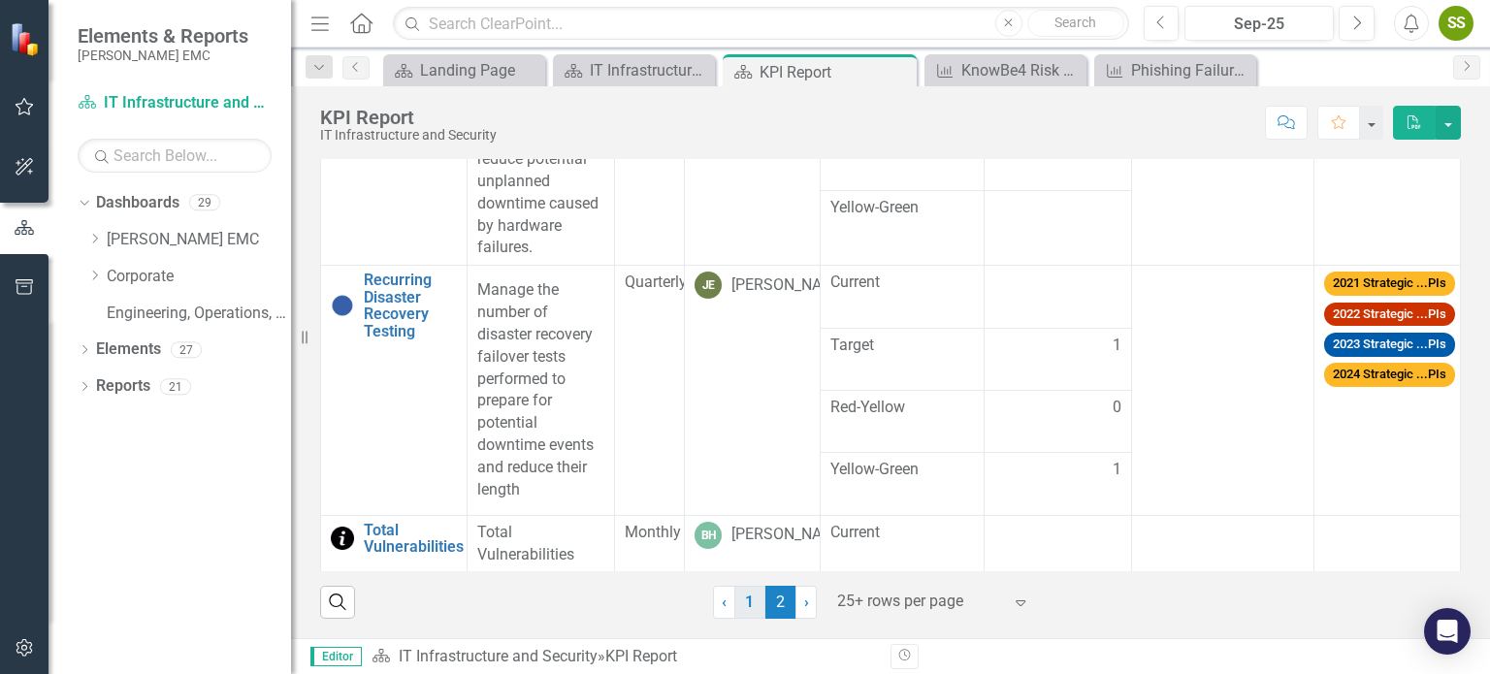
click at [752, 613] on link "1" at bounding box center [749, 602] width 31 height 33
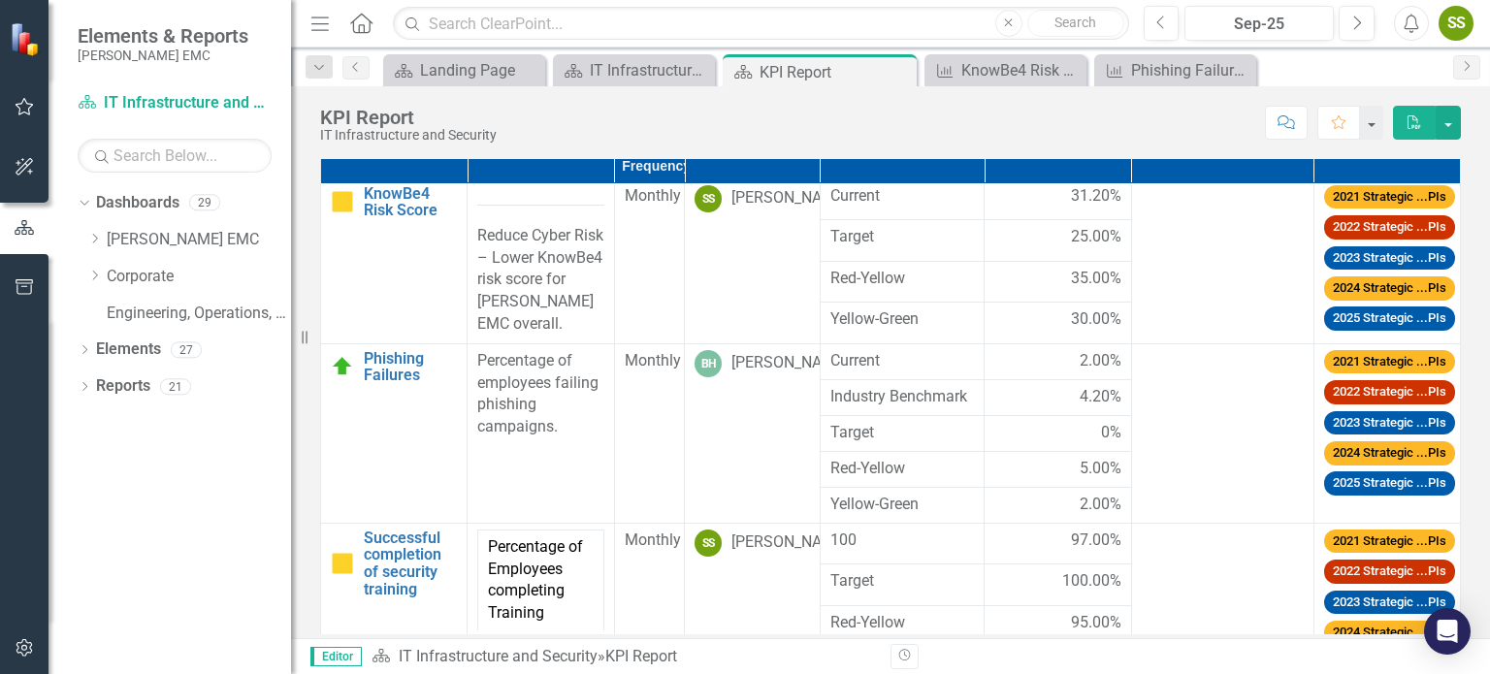
scroll to position [409, 0]
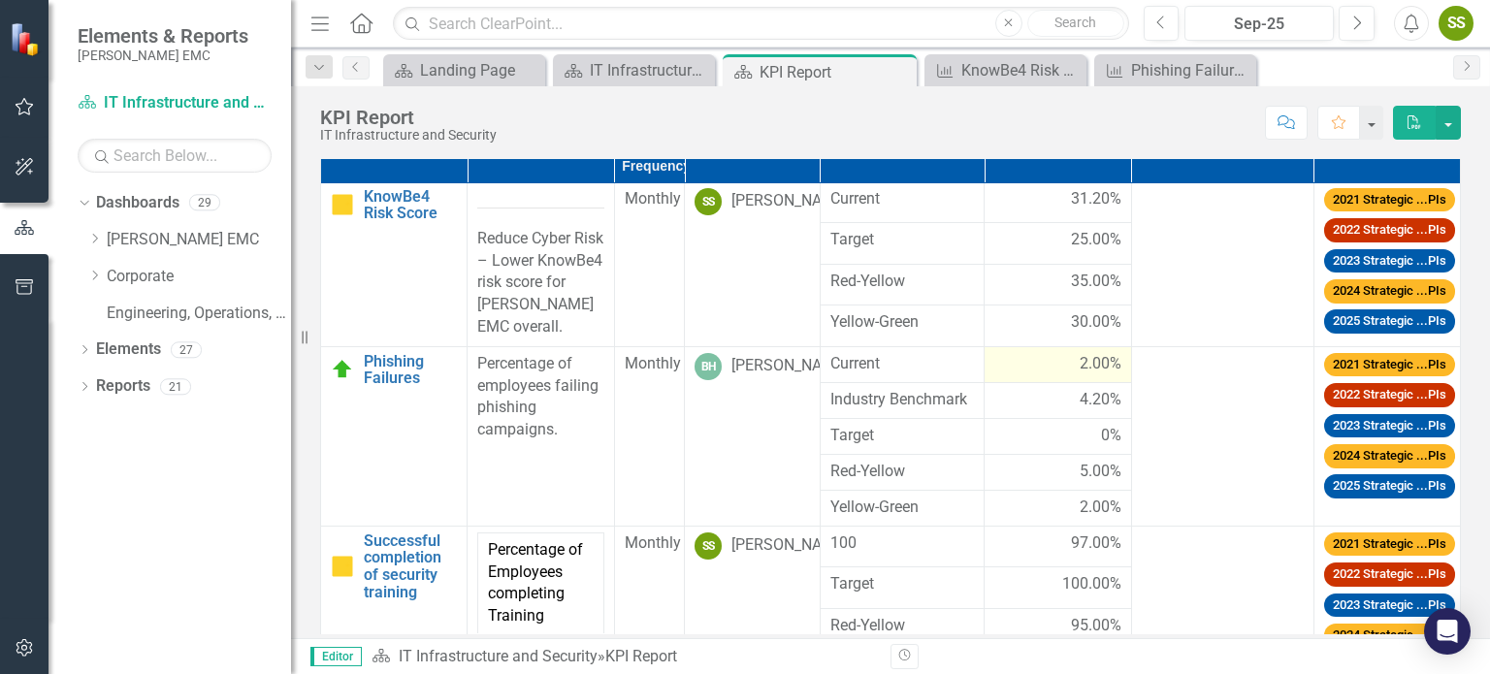
click at [1070, 382] on td "2.00%" at bounding box center [1058, 364] width 146 height 36
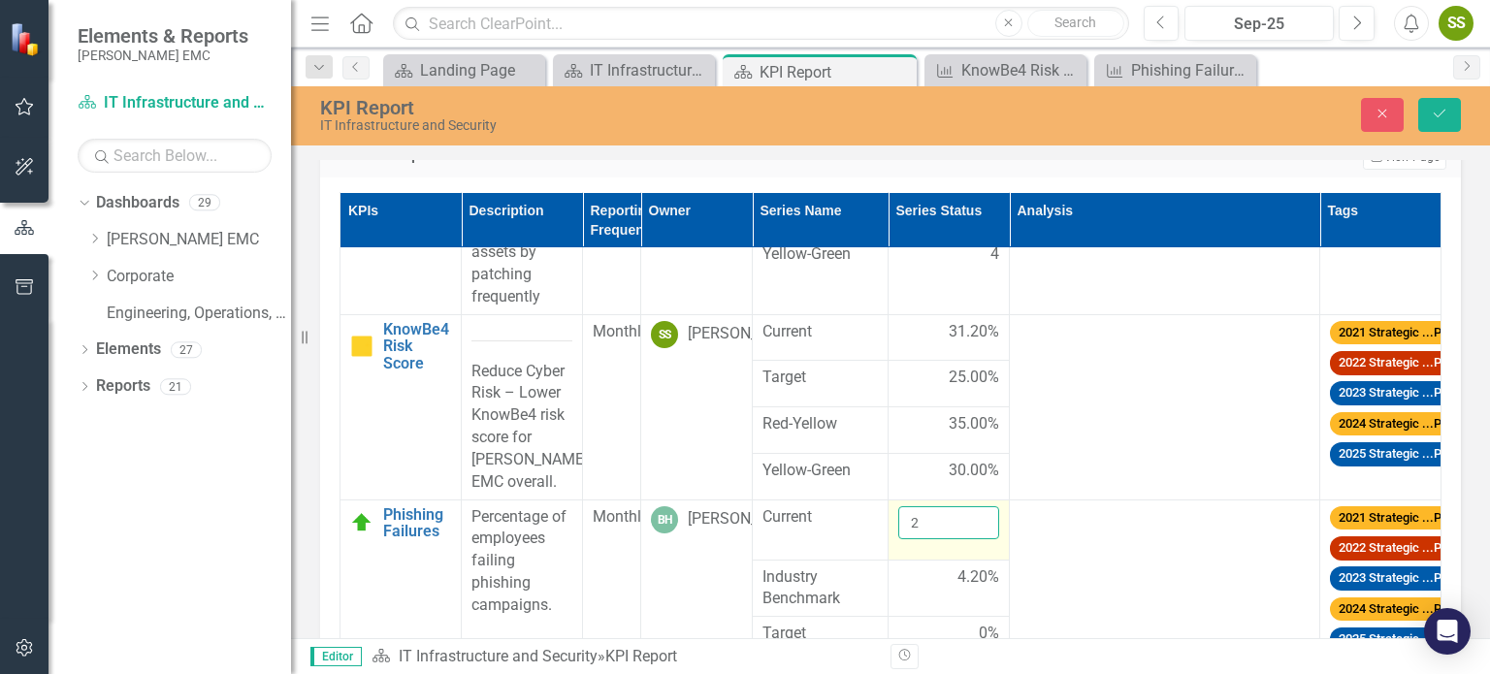
click at [999, 506] on input "2" at bounding box center [948, 522] width 101 height 33
type input "2.3"
click button "Save" at bounding box center [1439, 115] width 43 height 34
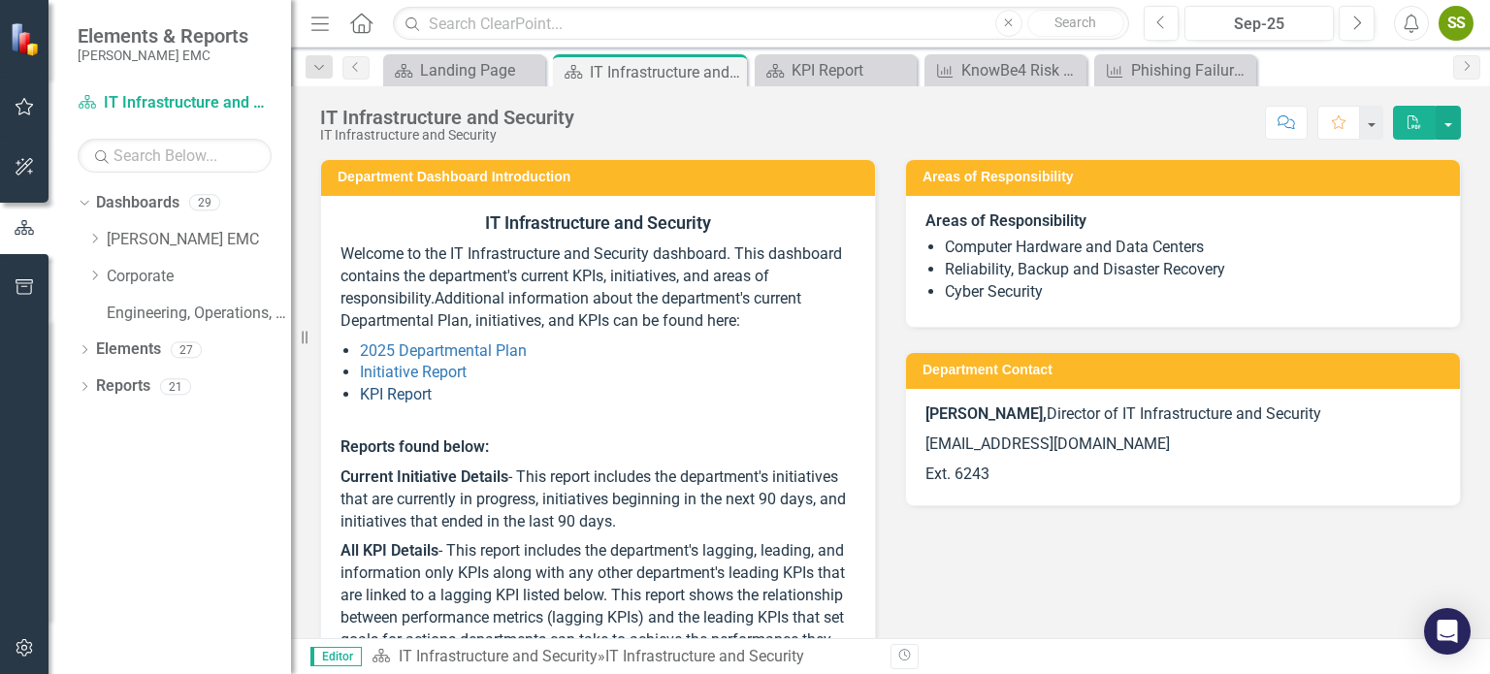
click at [392, 395] on link "KPI Report" at bounding box center [396, 394] width 72 height 18
